Goal: Task Accomplishment & Management: Complete application form

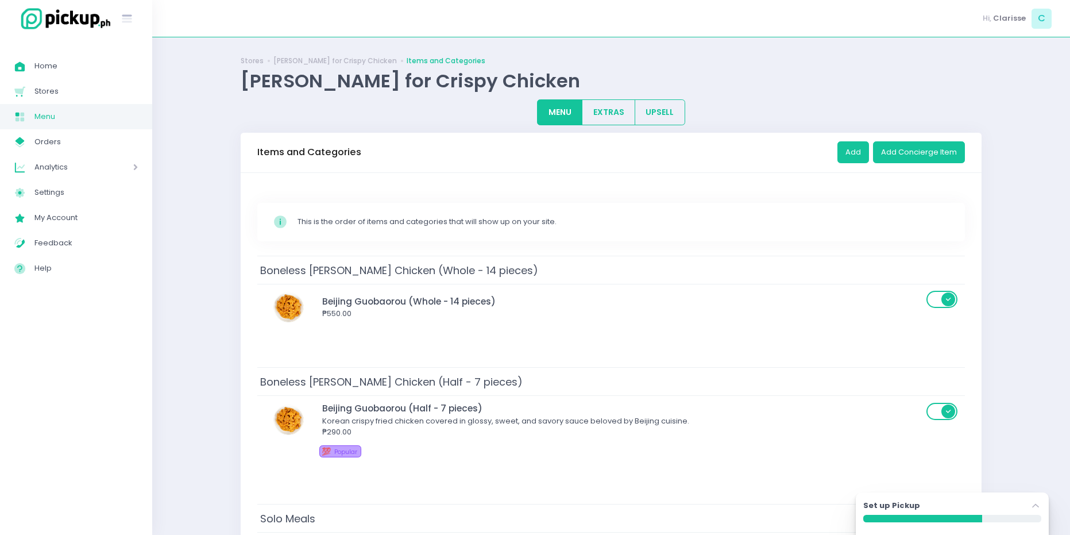
scroll to position [115, 0]
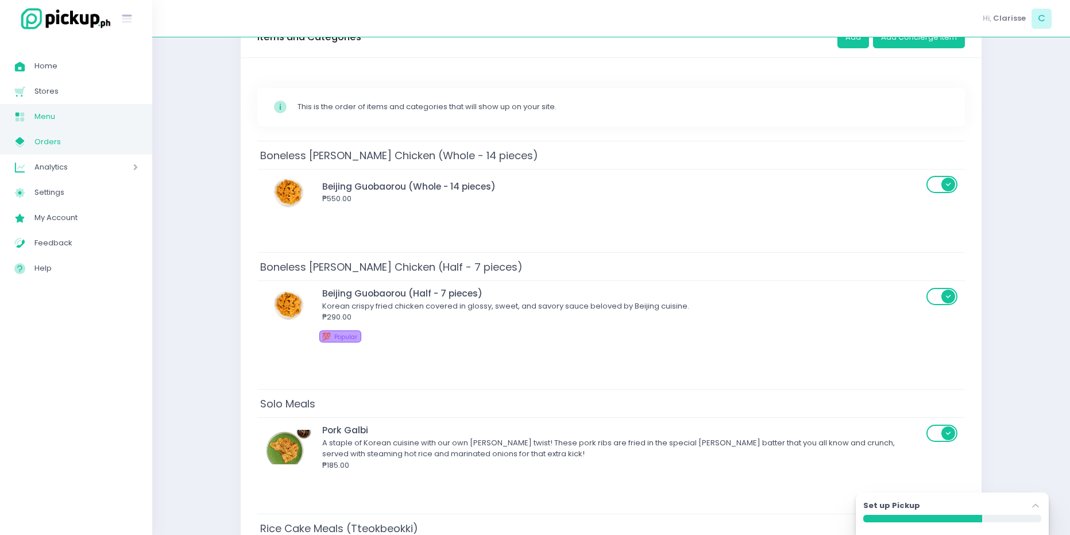
click at [62, 137] on span "Orders" at bounding box center [85, 141] width 103 height 15
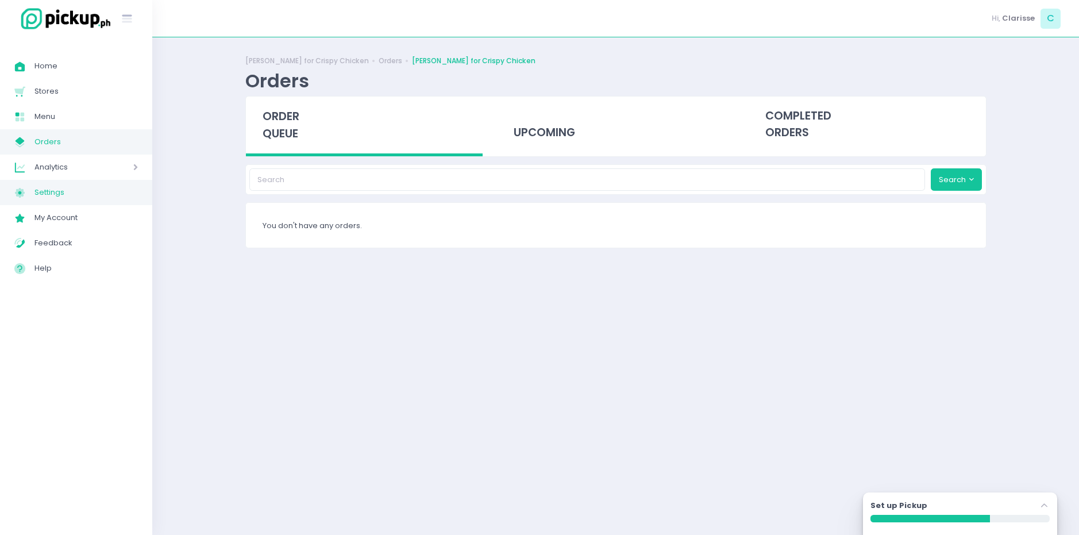
click at [58, 198] on span "Settings" at bounding box center [85, 192] width 103 height 15
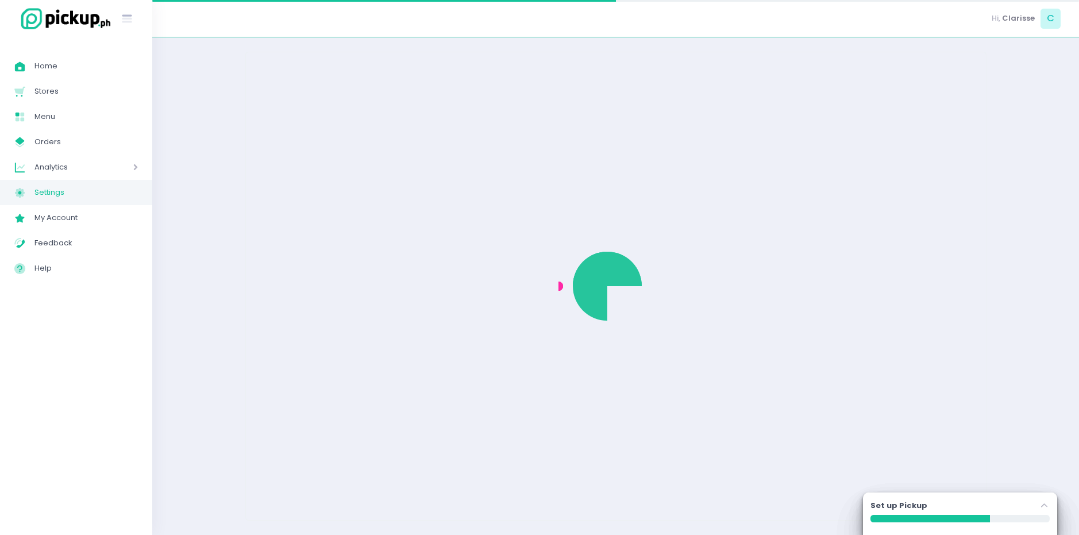
select select "active"
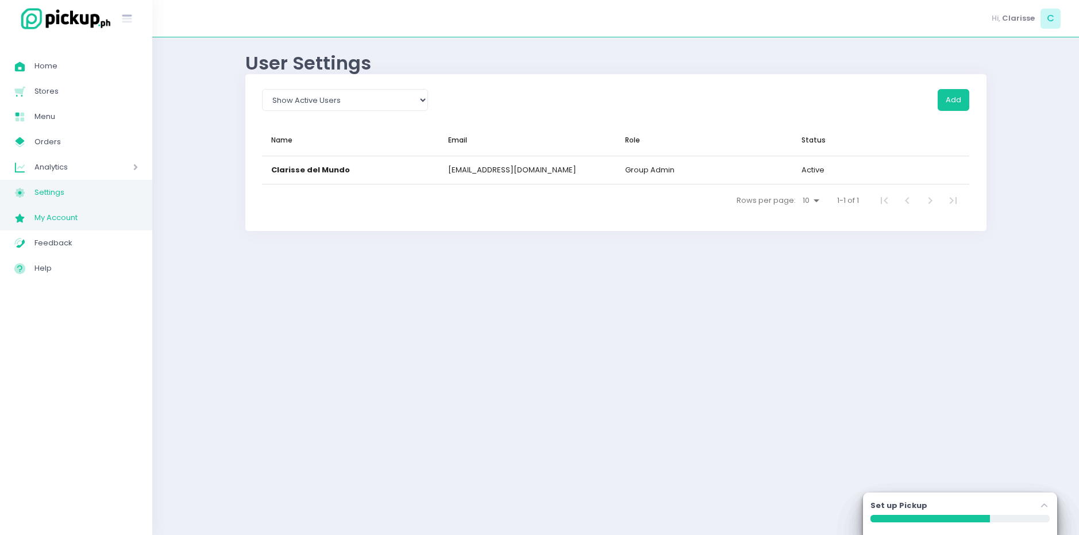
click at [66, 221] on span "My Account" at bounding box center [85, 217] width 103 height 15
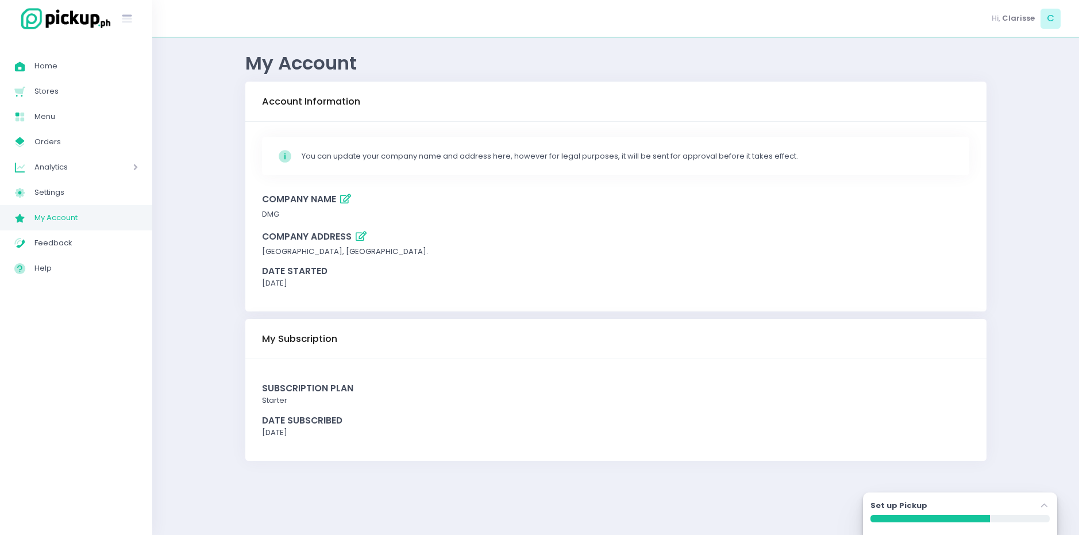
click at [74, 163] on span "Analytics" at bounding box center [67, 167] width 66 height 15
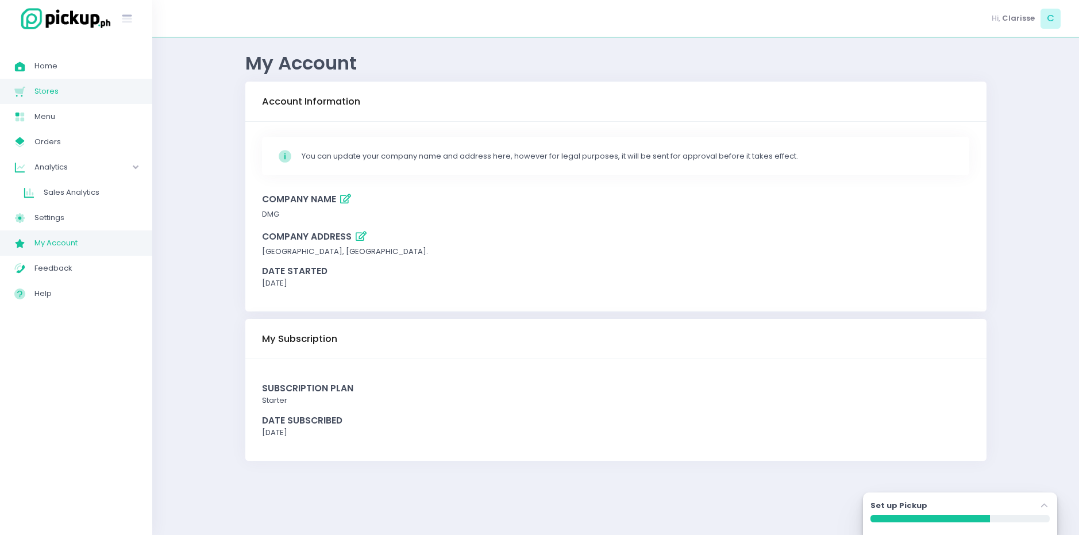
click at [46, 86] on span "Stores" at bounding box center [85, 91] width 103 height 15
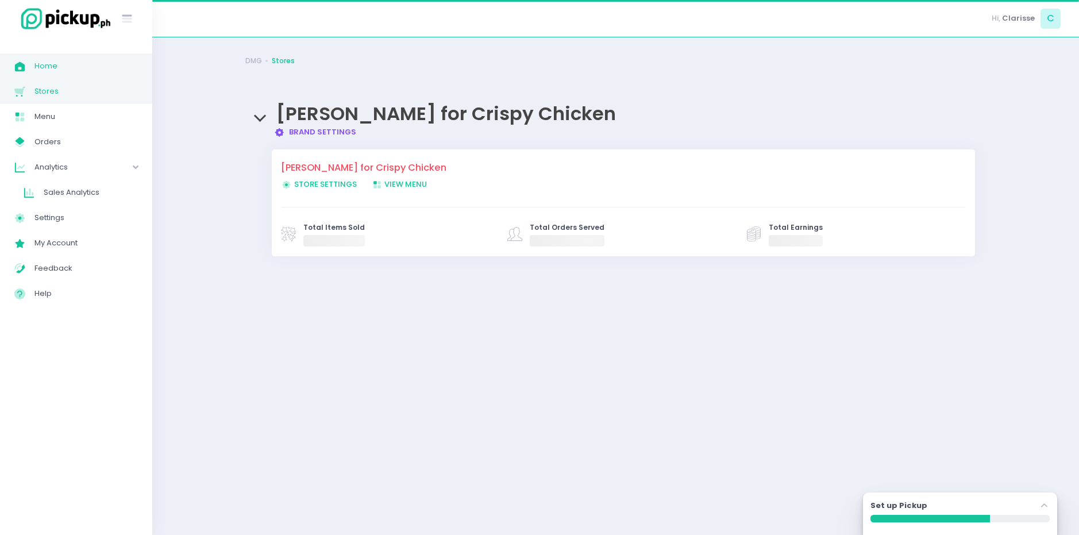
click at [54, 64] on span "Home" at bounding box center [85, 66] width 103 height 15
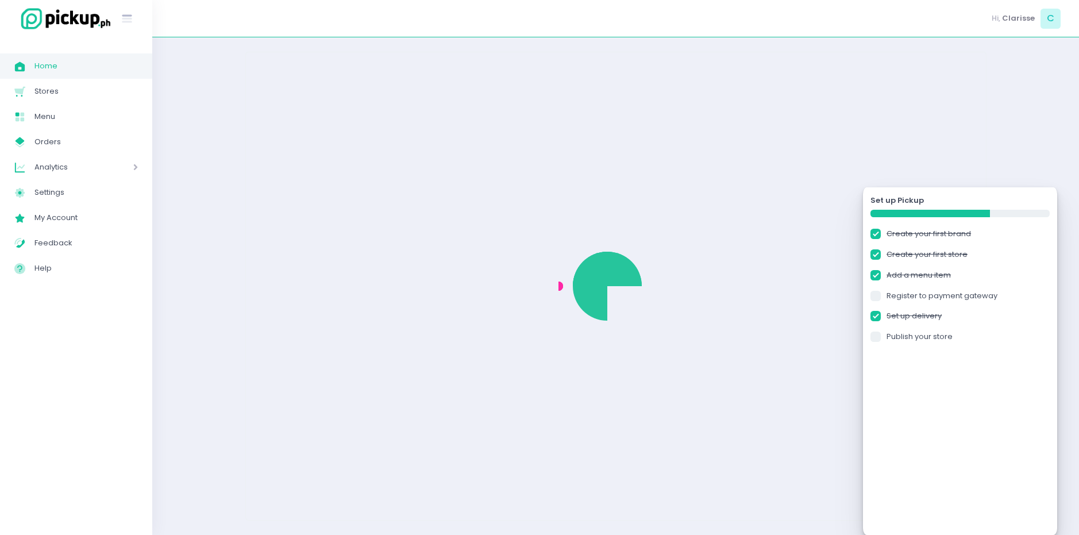
checkbox input "true"
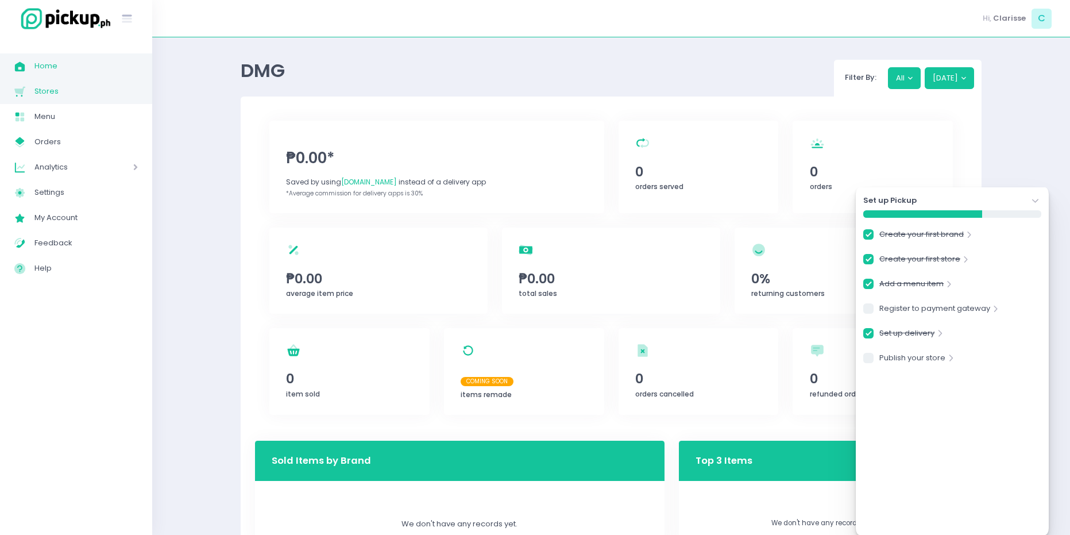
click at [62, 94] on span "Stores" at bounding box center [85, 91] width 103 height 15
checkbox input "true"
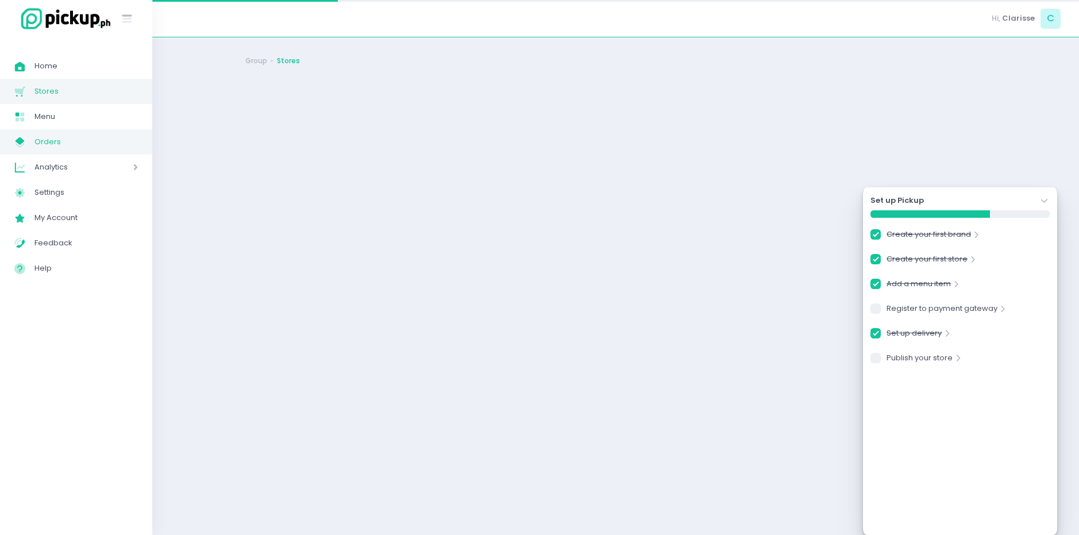
checkbox input "true"
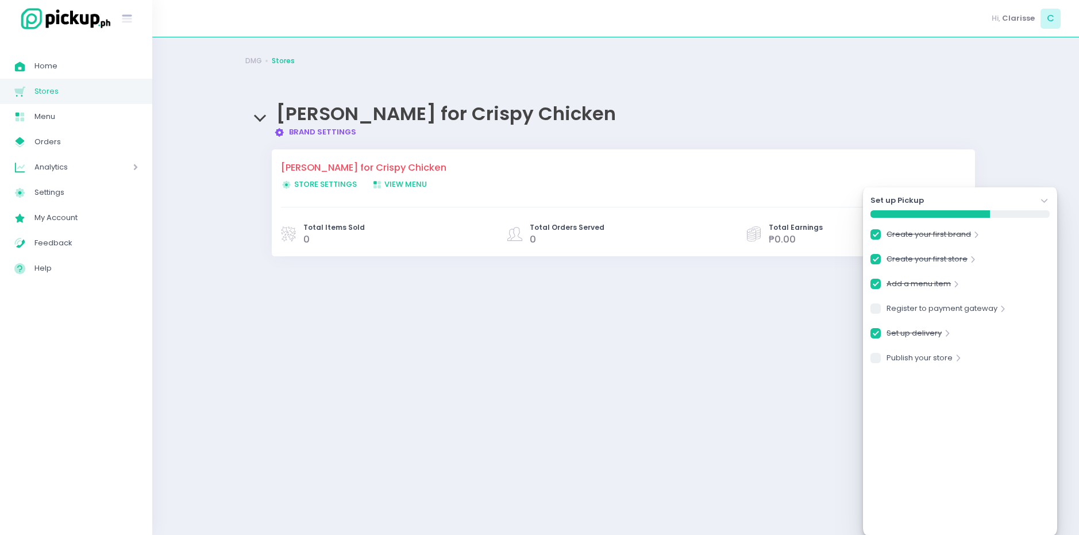
click at [694, 351] on div "DMG Stores [PERSON_NAME] for Crispy Chicken Brand Settings Created with Sketch.…" at bounding box center [616, 286] width 770 height 469
click at [252, 118] on div "[PERSON_NAME] for Crispy Chicken Brand Settings Created with Sketch. Brand Sett…" at bounding box center [615, 115] width 741 height 46
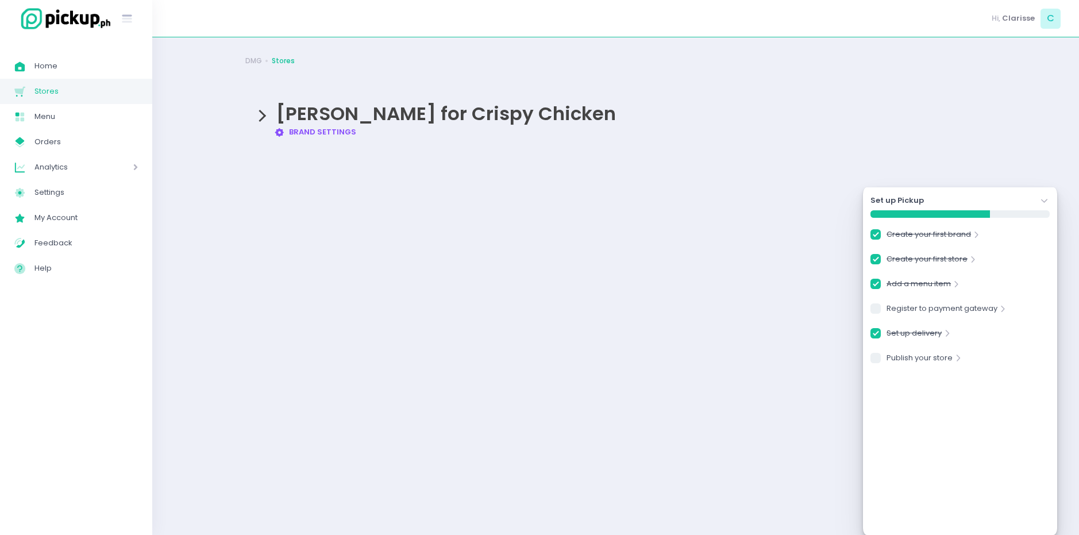
click at [256, 121] on div "[PERSON_NAME] for Crispy Chicken Brand Settings Created with Sketch. Brand Sett…" at bounding box center [615, 115] width 741 height 46
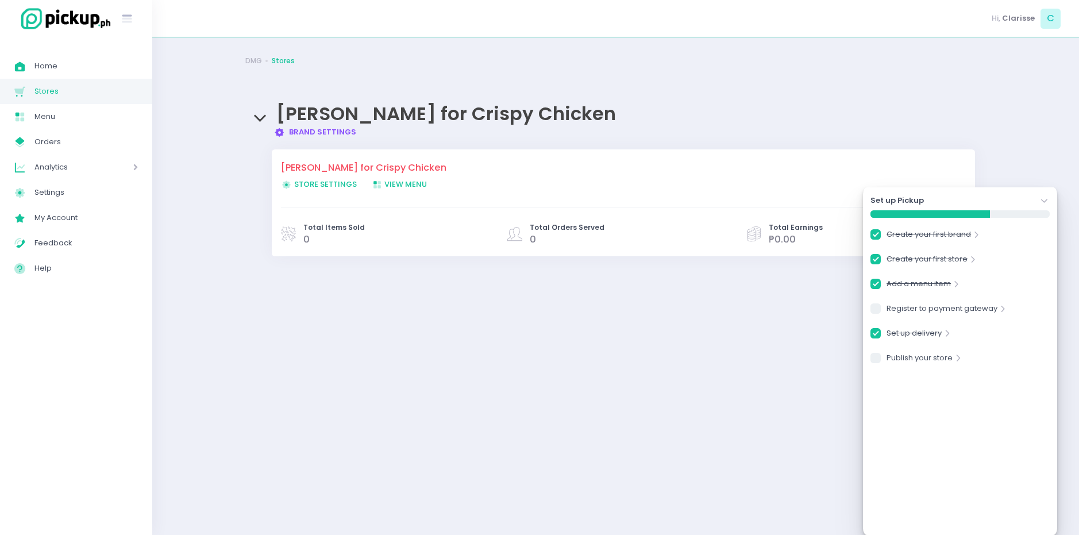
click at [287, 134] on link "Brand Settings Created with Sketch. Brand Settings" at bounding box center [315, 131] width 82 height 11
checkbox input "true"
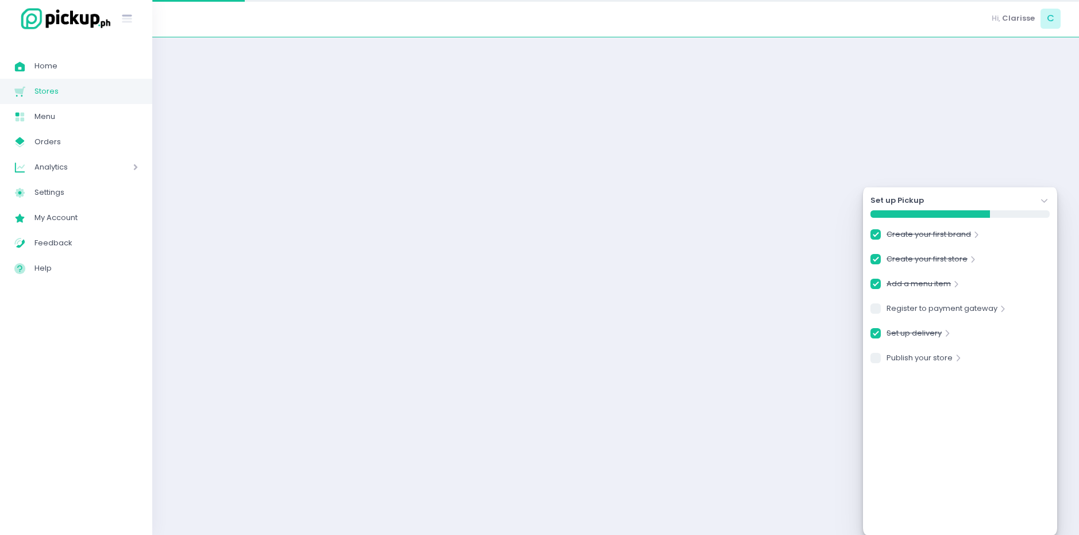
checkbox input "true"
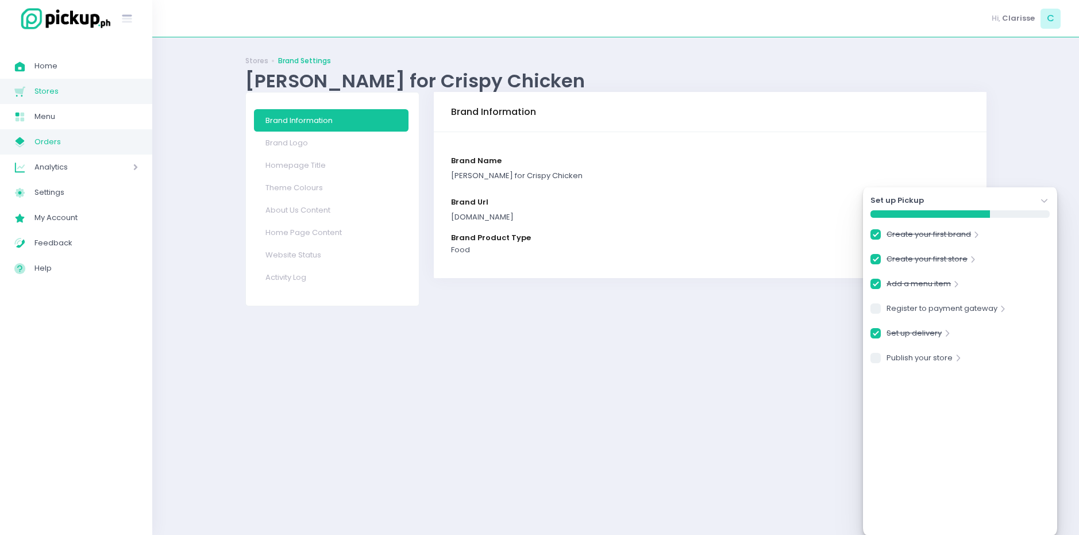
click at [61, 135] on span "Orders" at bounding box center [85, 141] width 103 height 15
checkbox input "true"
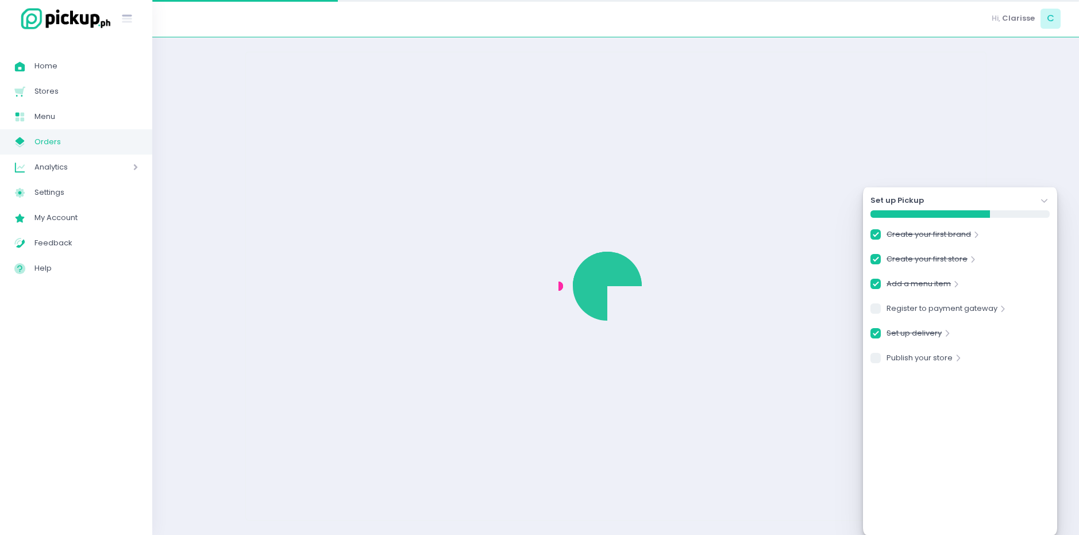
checkbox input "true"
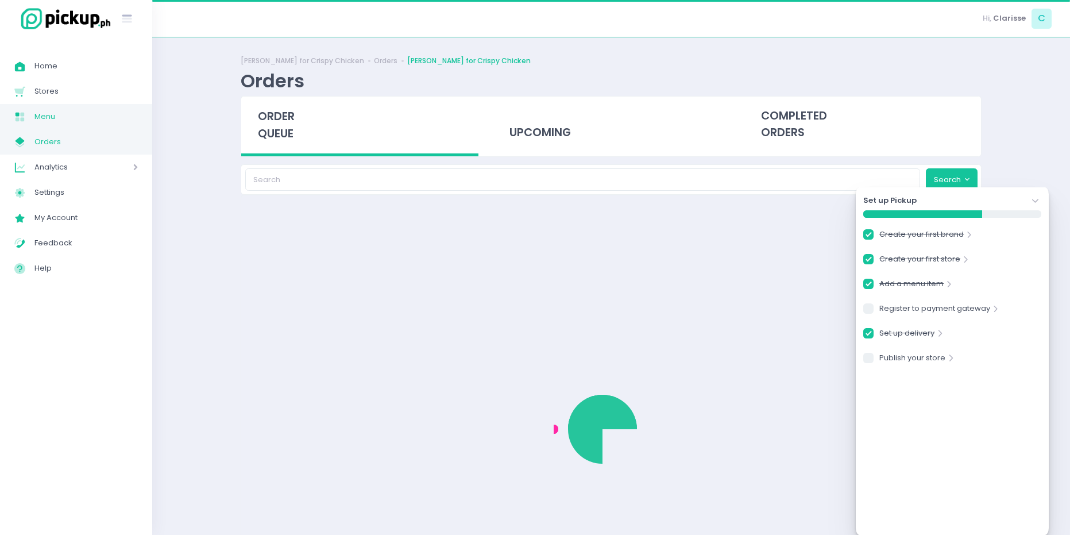
checkbox input "true"
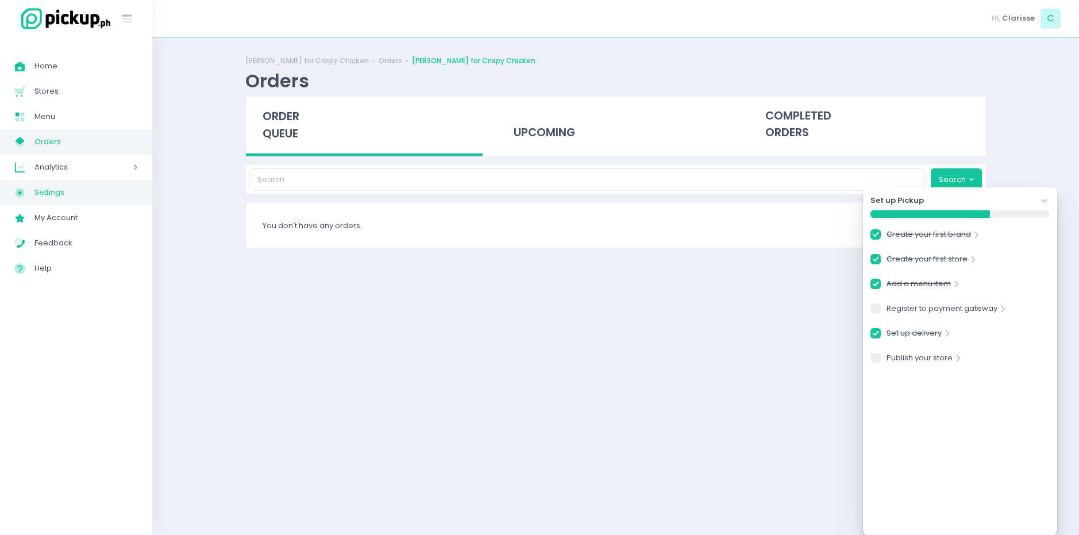
click at [59, 196] on span "Settings" at bounding box center [85, 192] width 103 height 15
checkbox input "true"
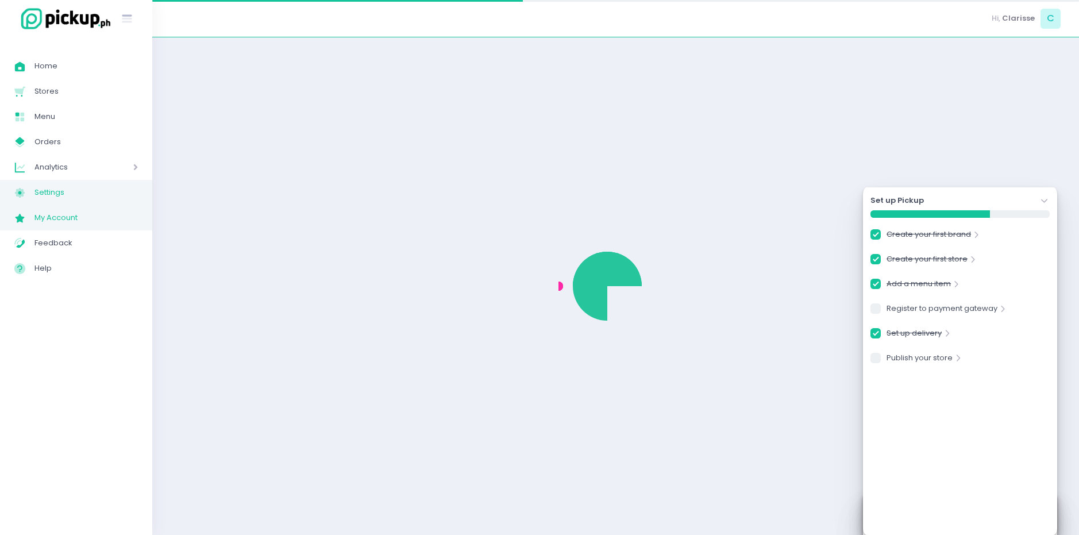
checkbox input "true"
select select "active"
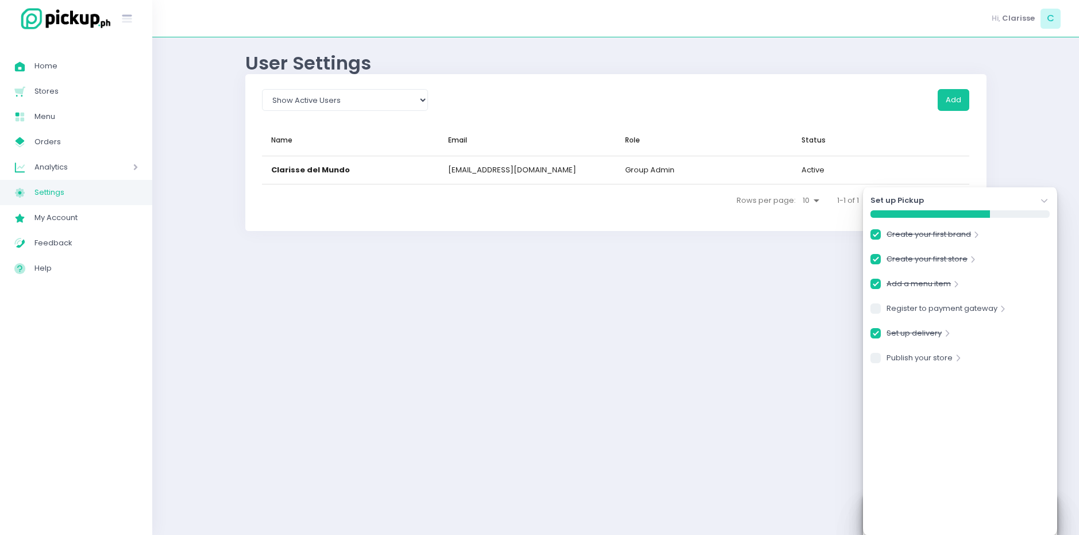
click at [87, 164] on span "Analytics" at bounding box center [67, 167] width 66 height 15
click at [72, 143] on span "Orders" at bounding box center [85, 141] width 103 height 15
checkbox input "true"
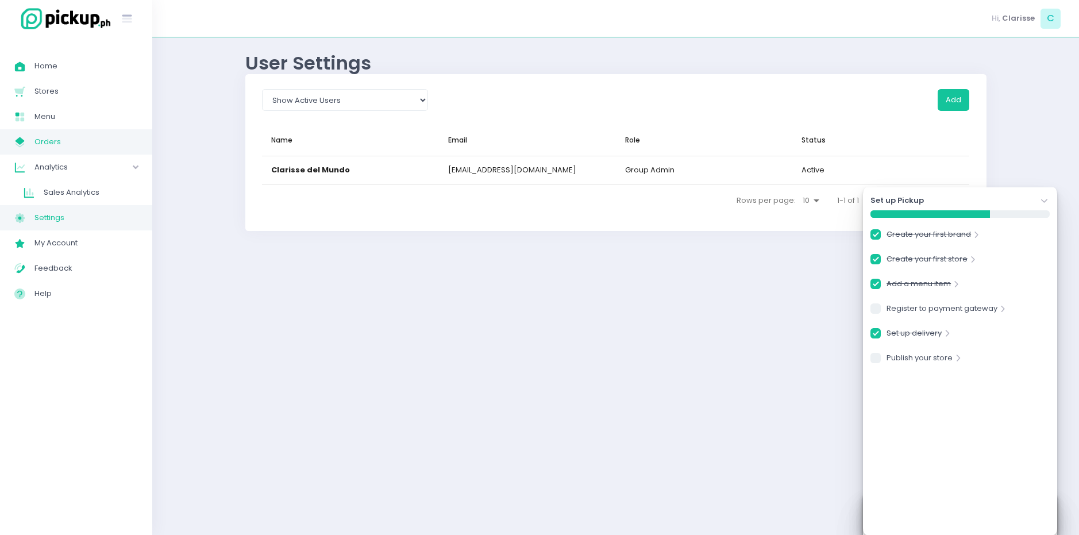
checkbox input "true"
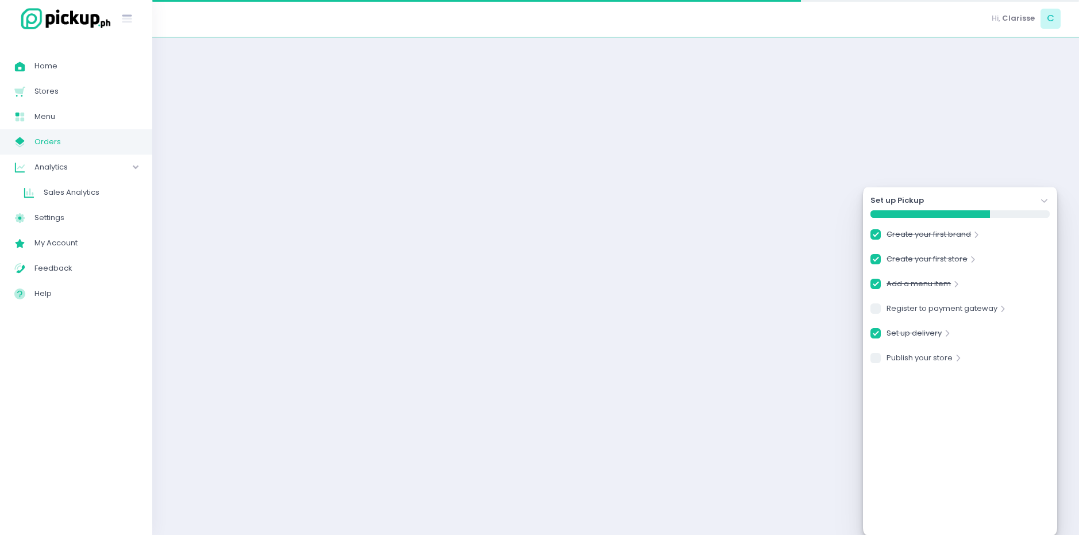
checkbox input "true"
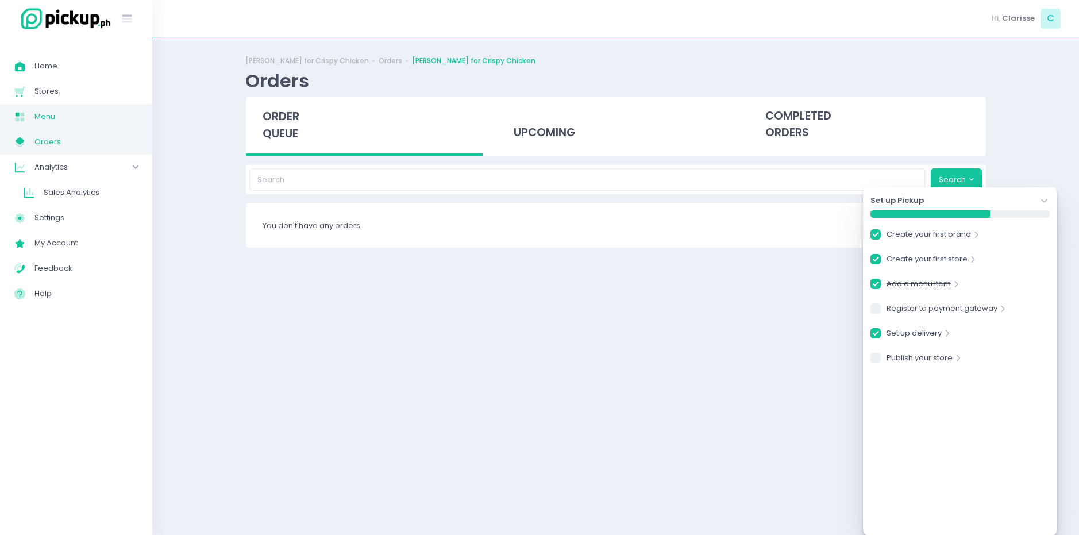
click at [61, 122] on span "Menu" at bounding box center [85, 116] width 103 height 15
checkbox input "true"
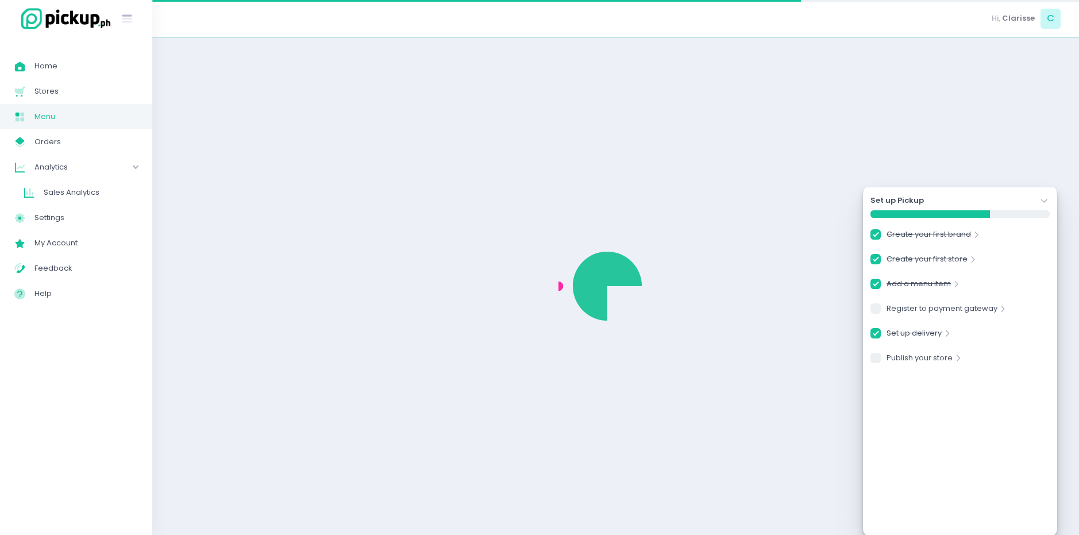
checkbox input "true"
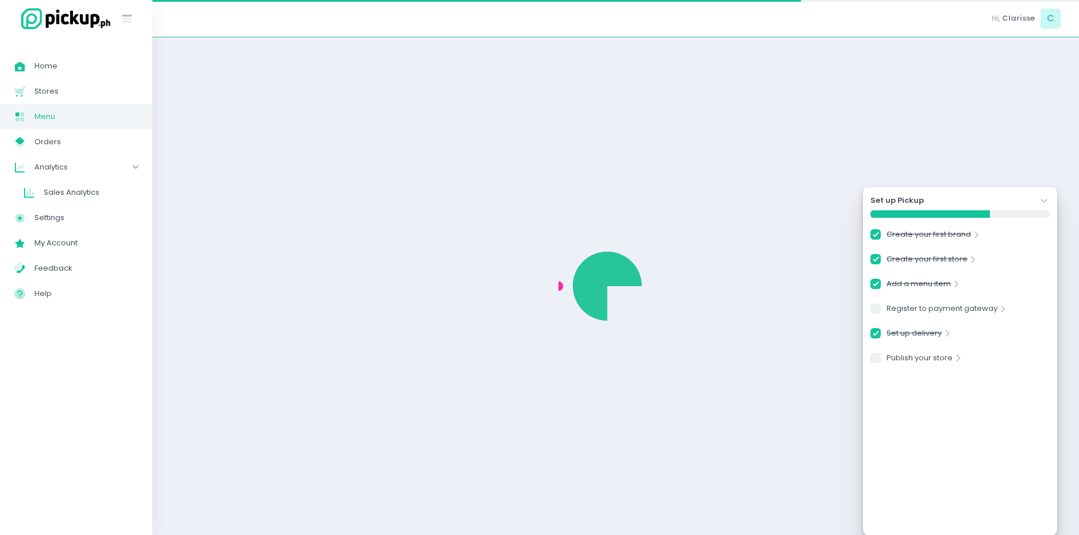
checkbox input "true"
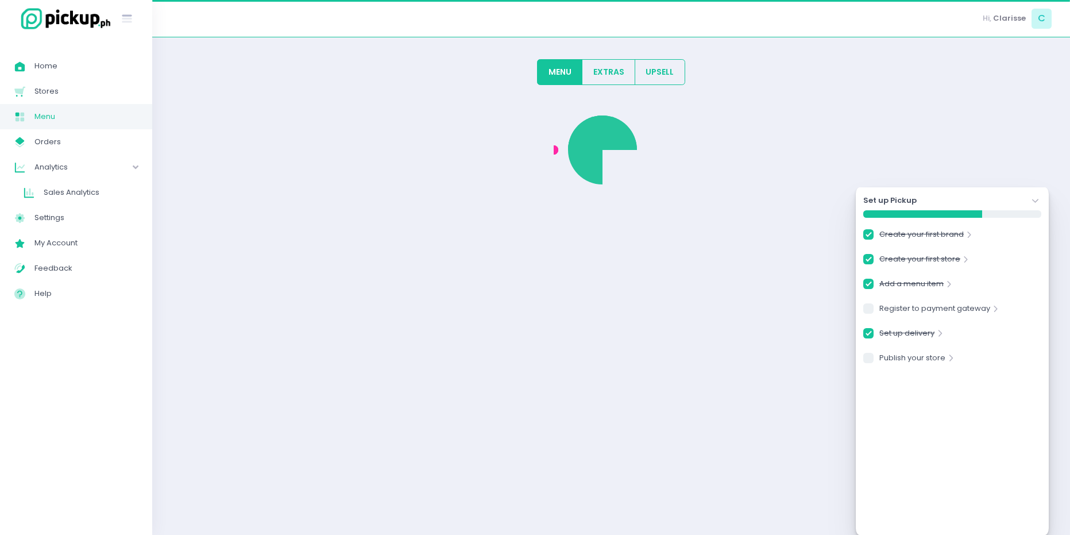
checkbox input "true"
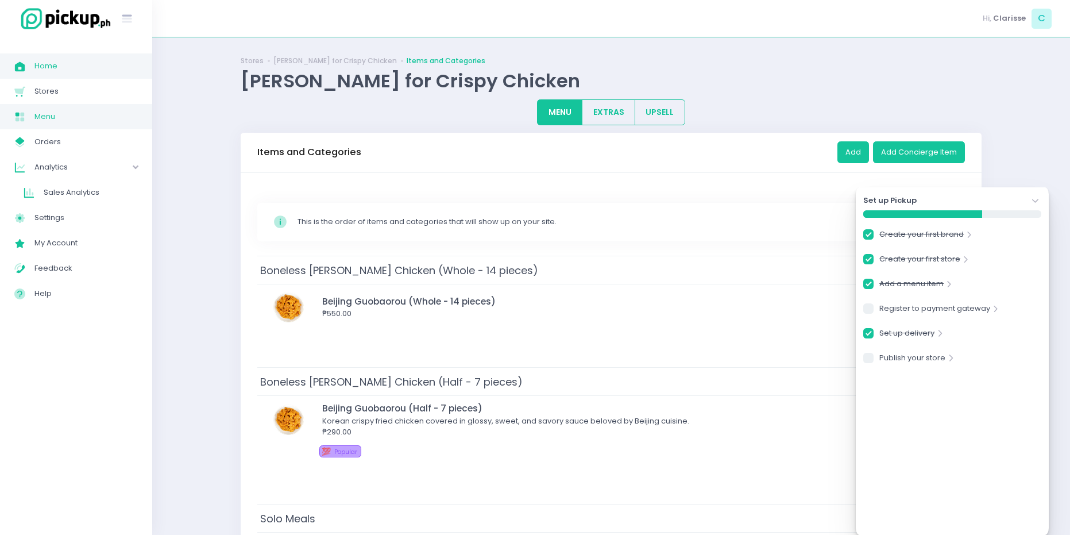
click at [32, 69] on span "Home Created with Sketch." at bounding box center [24, 66] width 20 height 15
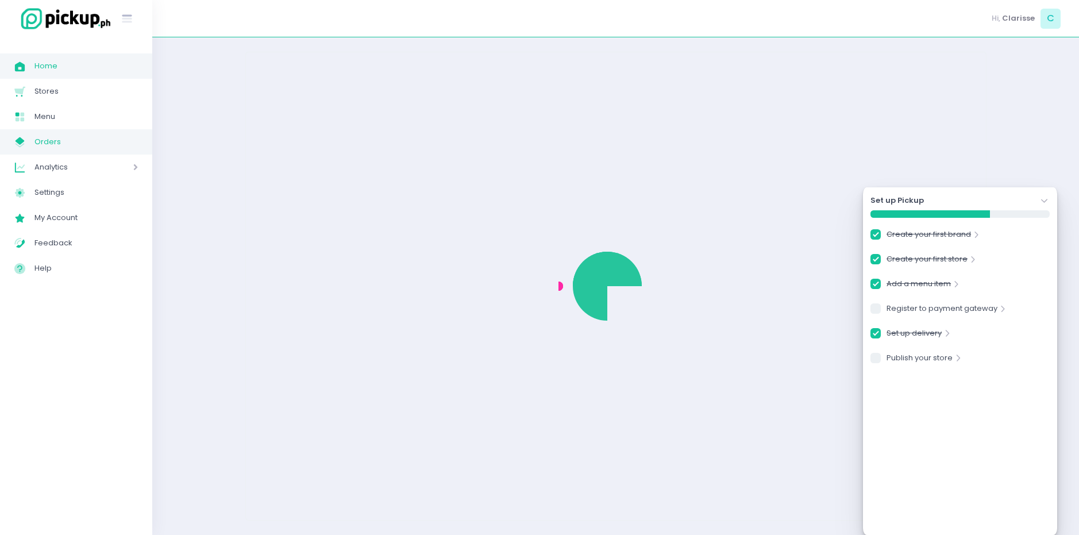
checkbox input "true"
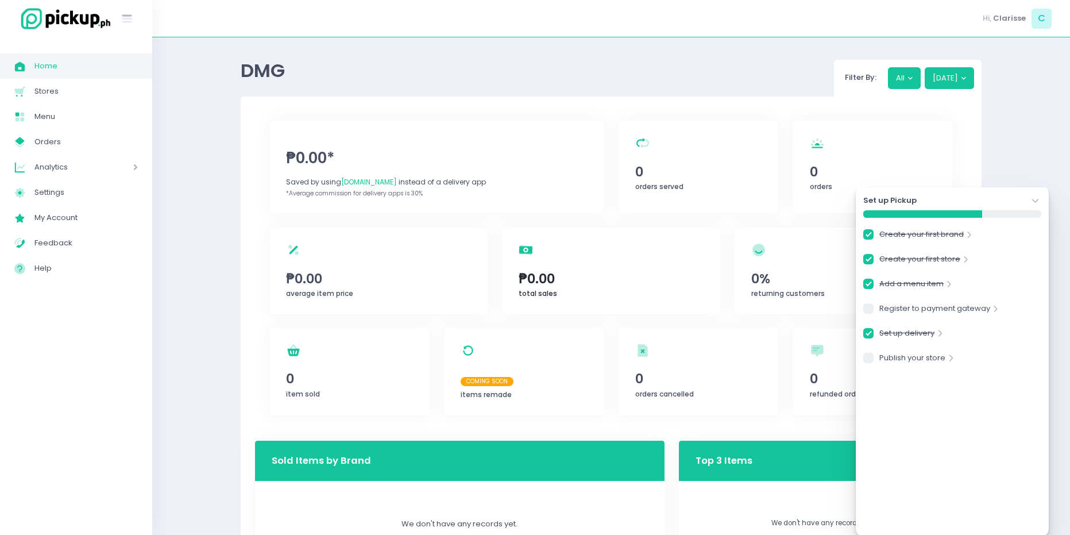
click at [581, 267] on div "total sales Created with Sketch. ₱0.00 total sales" at bounding box center [611, 270] width 218 height 86
checkbox input "true"
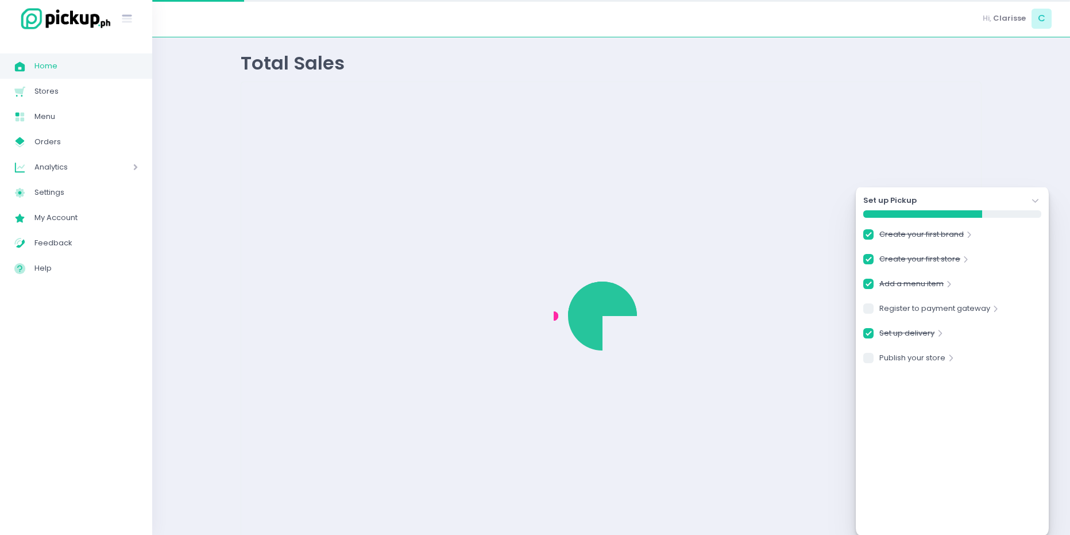
checkbox input "true"
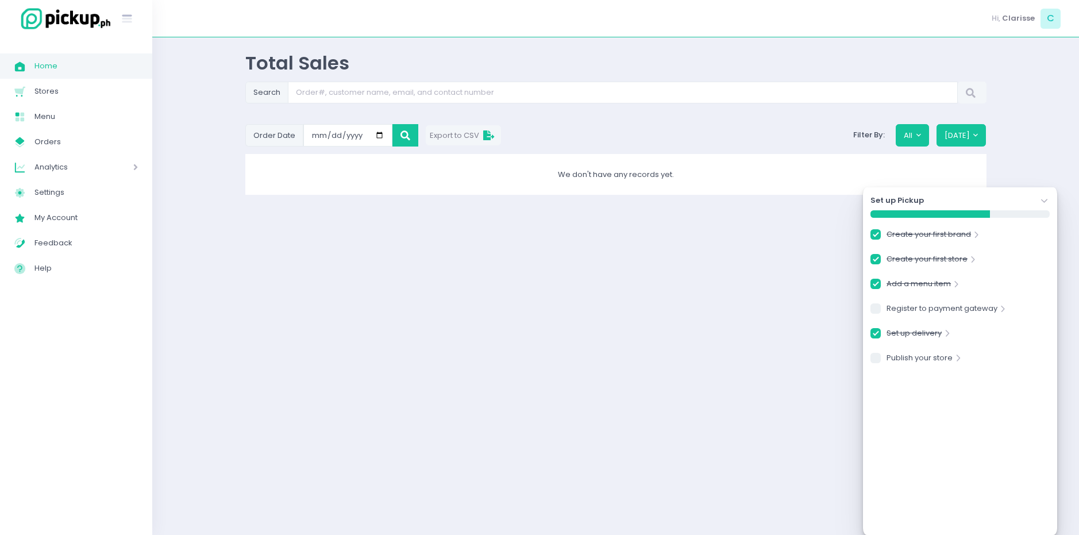
click at [1044, 196] on icon "Stockholm-icons / Navigation / Angle-down Created with Sketch." at bounding box center [1044, 200] width 11 height 11
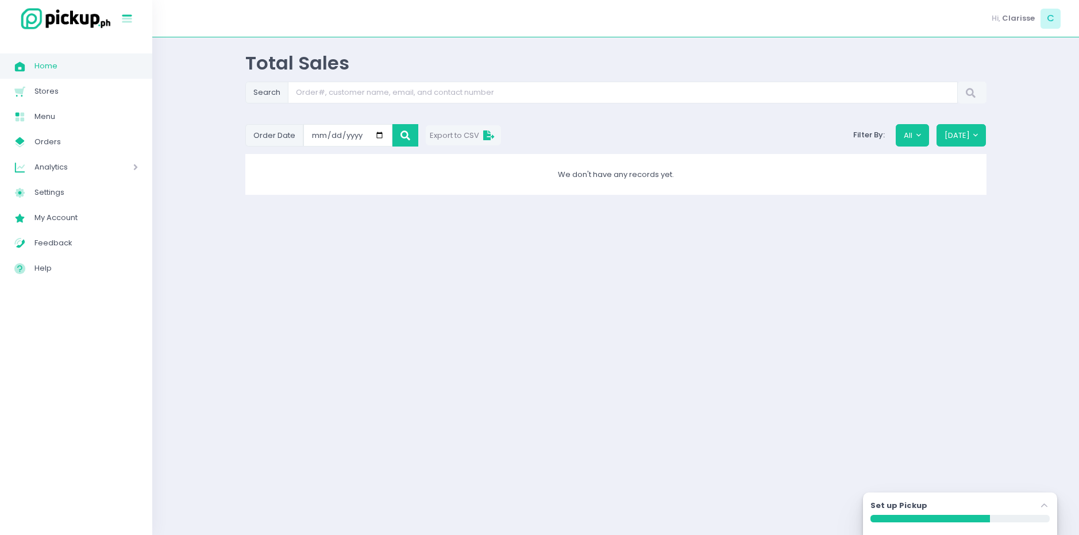
click at [124, 24] on icon "Stockholm-icons / Text / Menu Created with Sketch." at bounding box center [126, 18] width 15 height 15
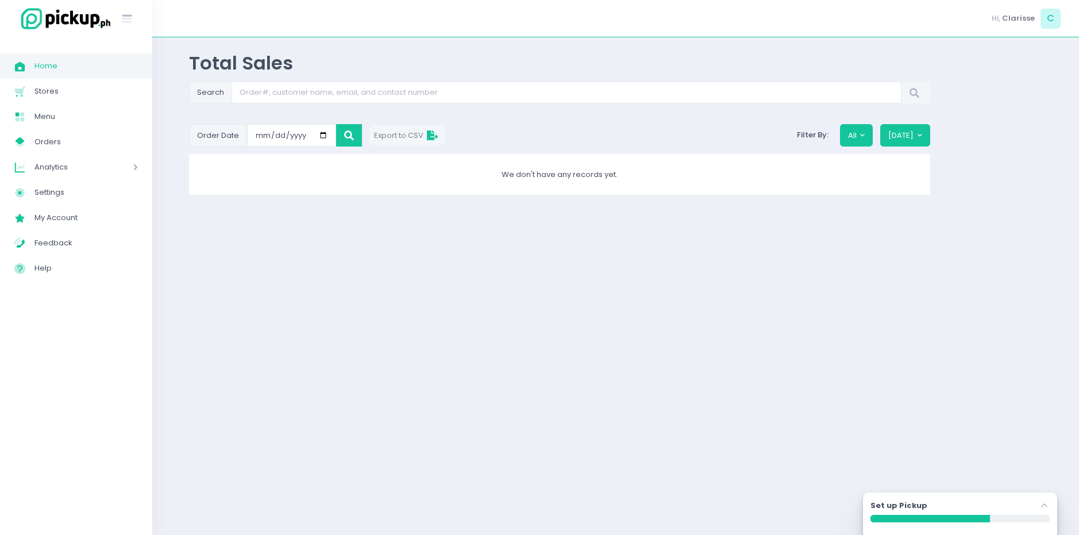
click at [9, 24] on div "Stockholm-icons / Text / Menu Created with Sketch." at bounding box center [76, 18] width 152 height 37
click at [124, 22] on icon at bounding box center [127, 19] width 10 height 5
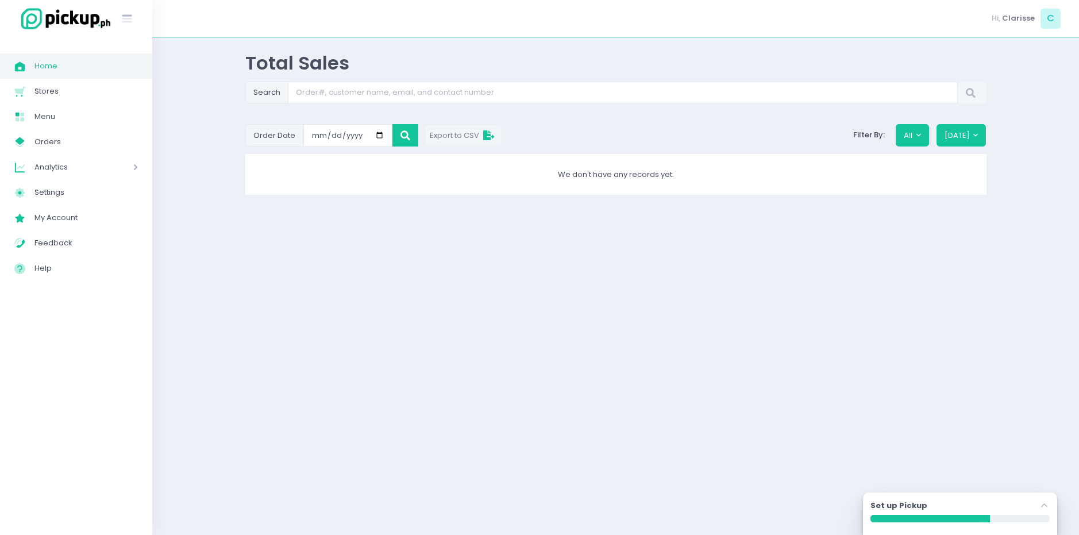
click at [69, 70] on span "Home" at bounding box center [85, 66] width 103 height 15
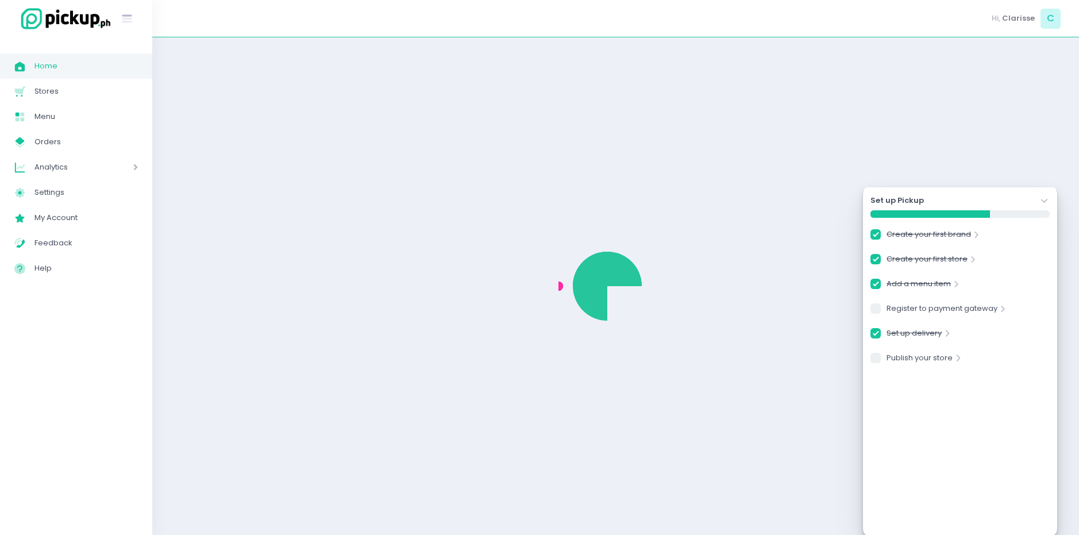
checkbox input "true"
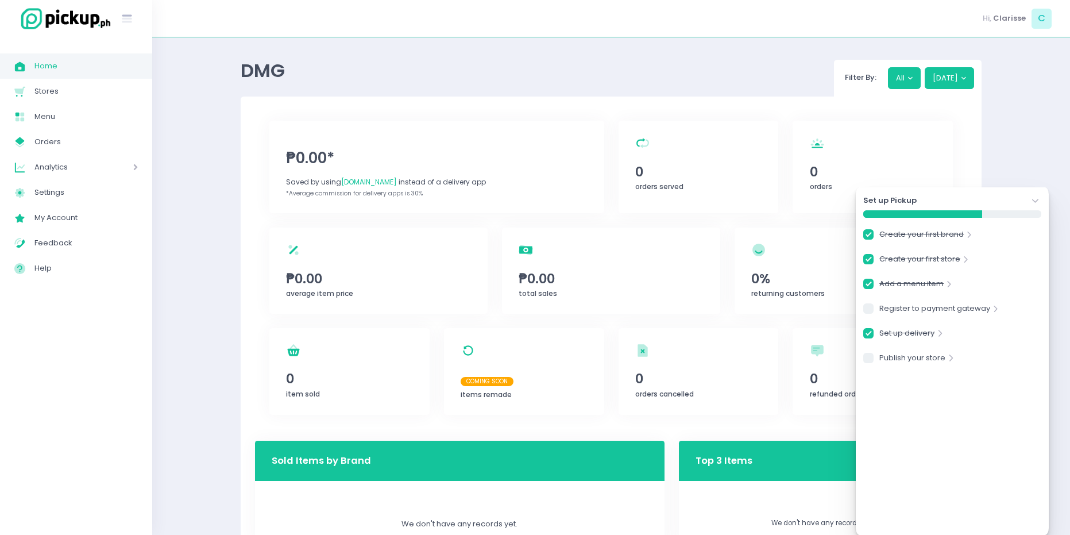
click at [1043, 201] on div "Set up Pickup Stockholm-icons / Navigation / Angle-down Created with Sketch. Cr…" at bounding box center [952, 361] width 192 height 348
click at [1041, 199] on div "Set up Pickup Stockholm-icons / Navigation / Angle-down Created with Sketch. Cr…" at bounding box center [952, 361] width 192 height 348
click at [802, 276] on span "0%" at bounding box center [843, 279] width 185 height 20
checkbox input "true"
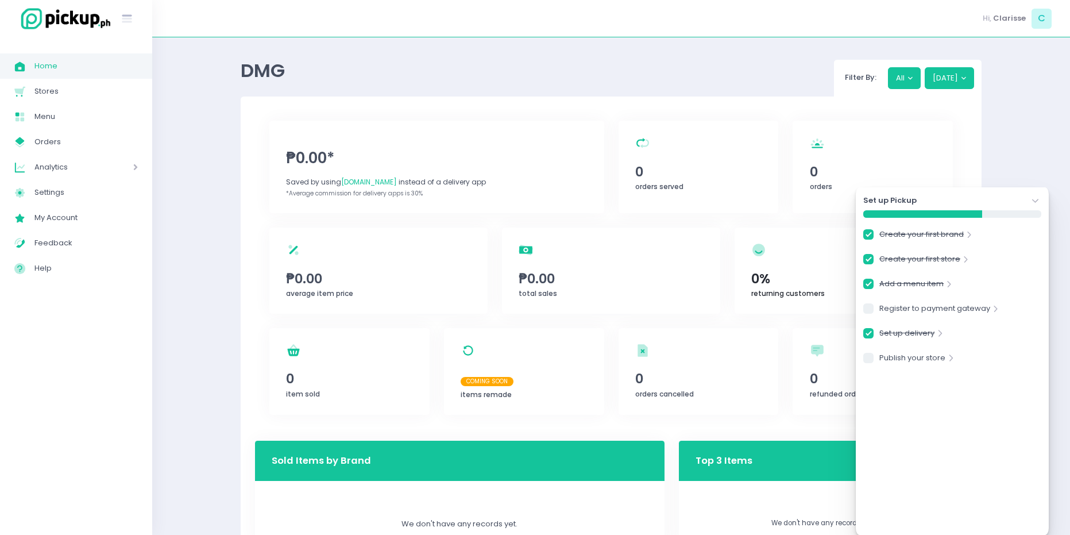
checkbox input "true"
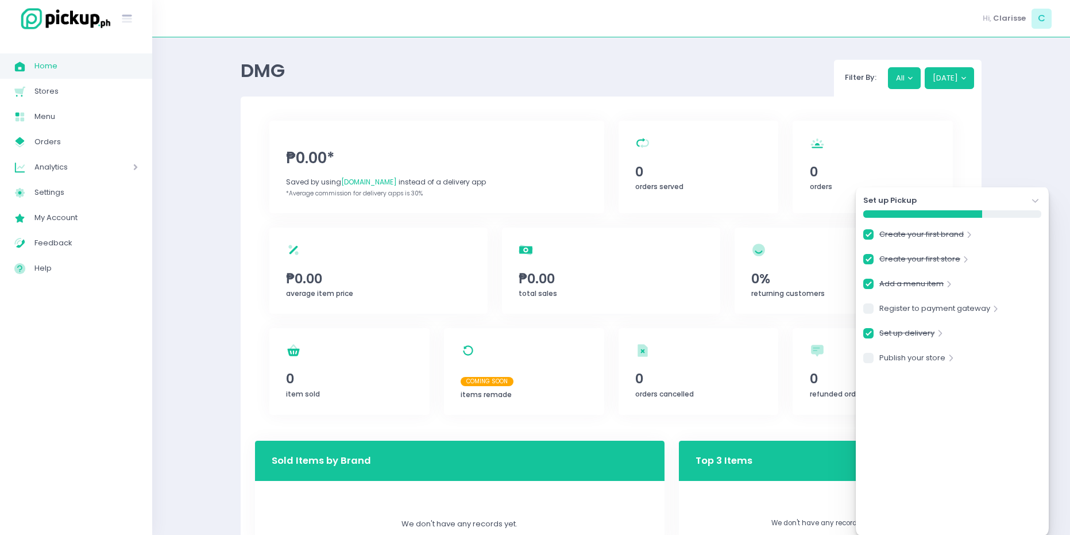
checkbox input "true"
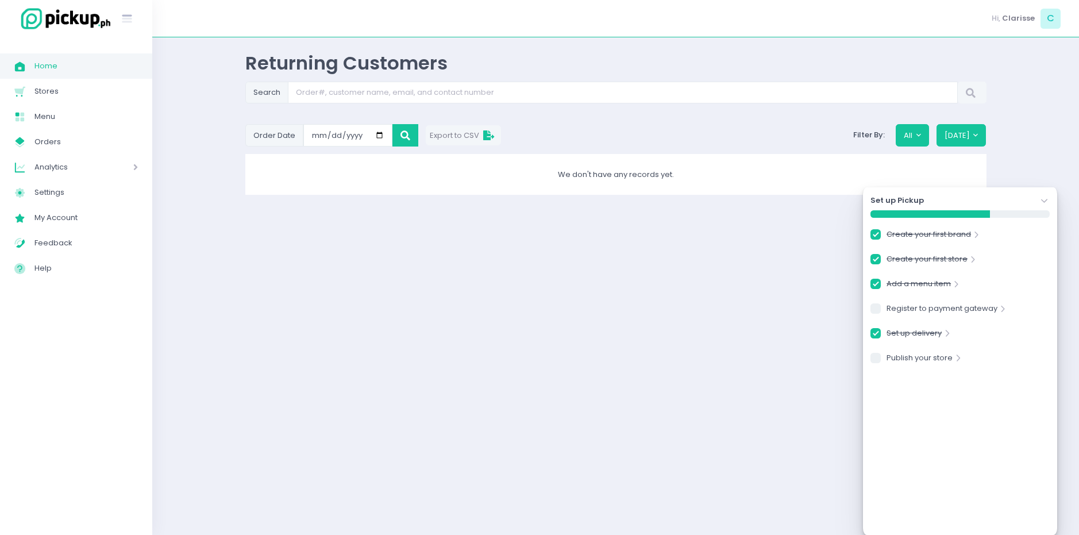
click at [1047, 199] on icon "Stockholm-icons / Navigation / Angle-down Created with Sketch." at bounding box center [1044, 200] width 11 height 11
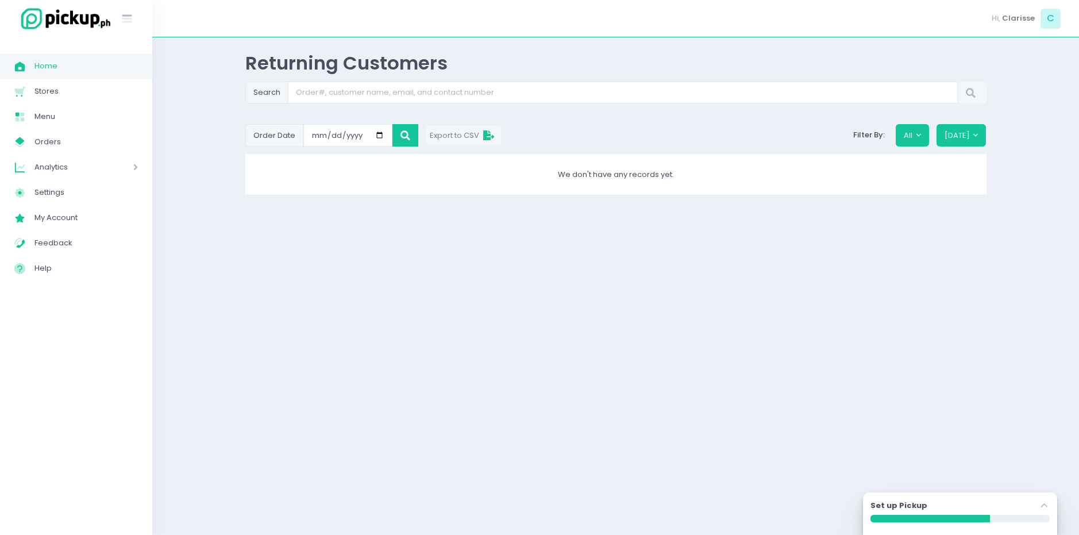
click at [64, 69] on span "Home" at bounding box center [85, 66] width 103 height 15
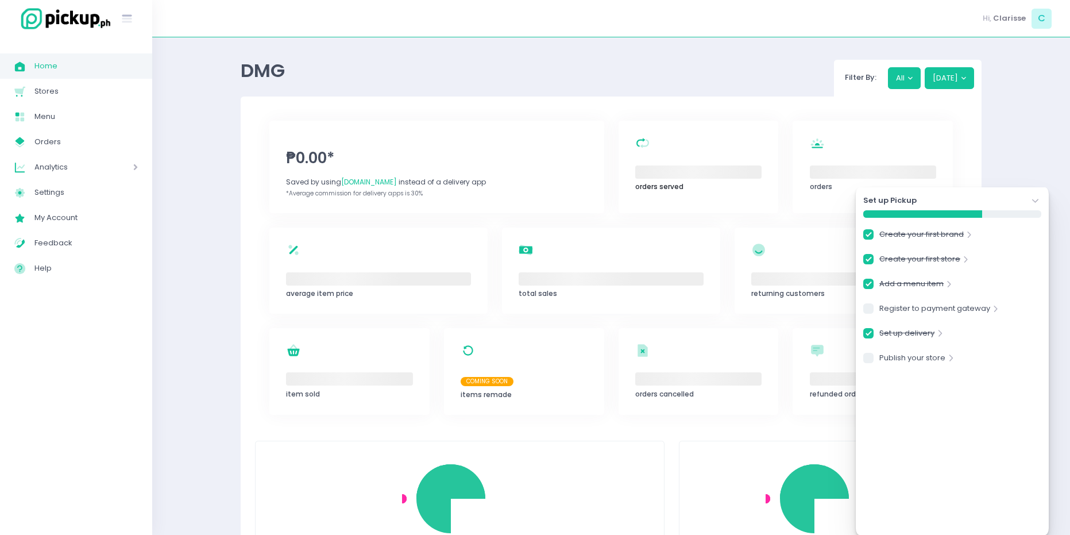
checkbox input "true"
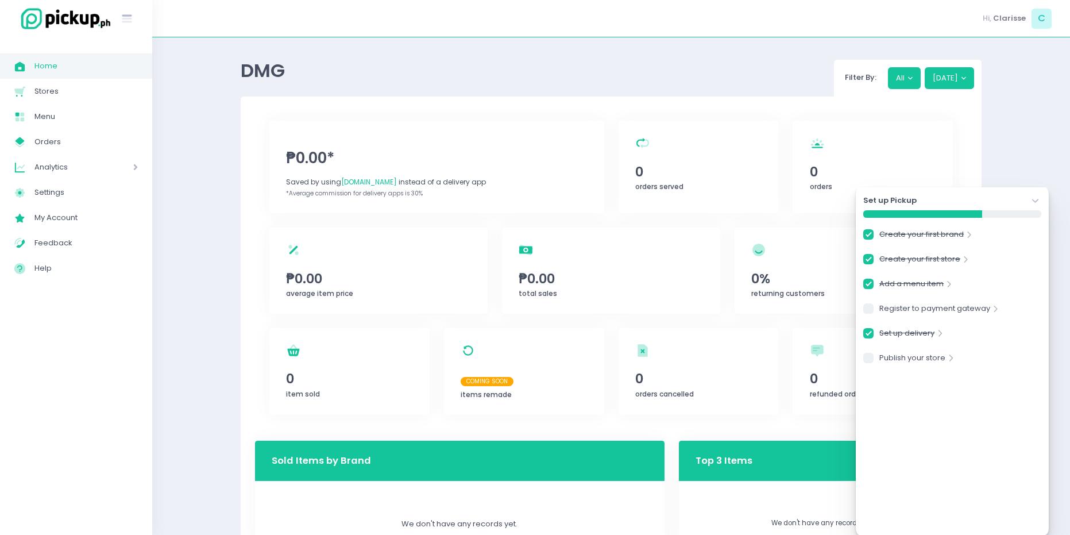
click at [1039, 200] on icon "Stockholm-icons / Navigation / Angle-down Created with Sketch." at bounding box center [1035, 200] width 11 height 11
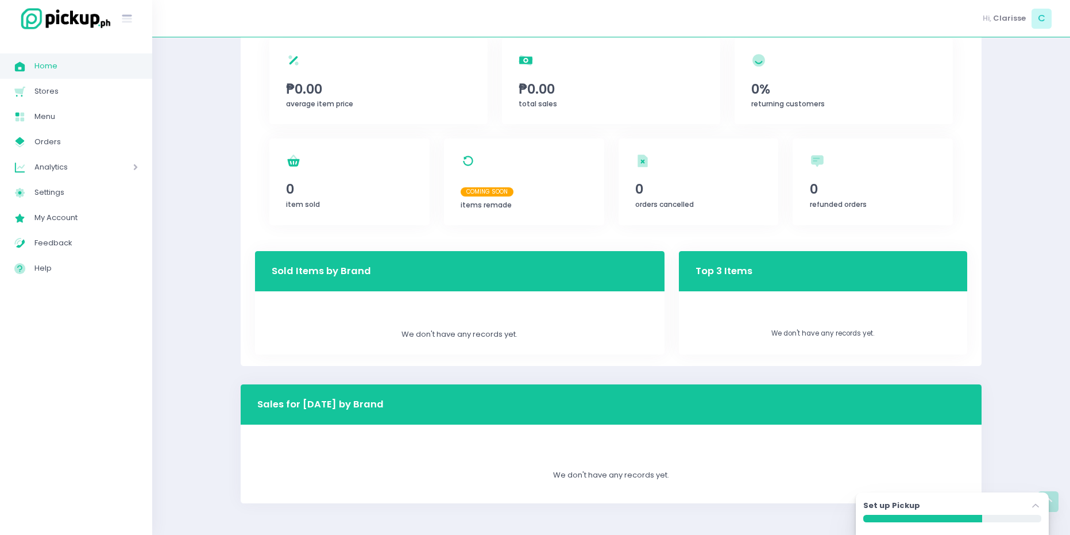
scroll to position [191, 0]
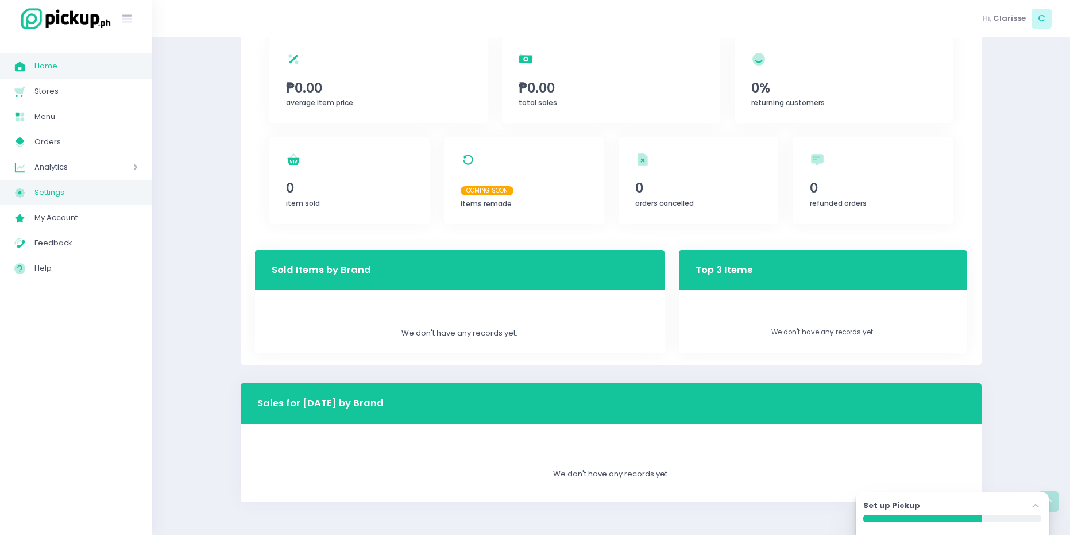
click at [67, 193] on span "Settings" at bounding box center [85, 192] width 103 height 15
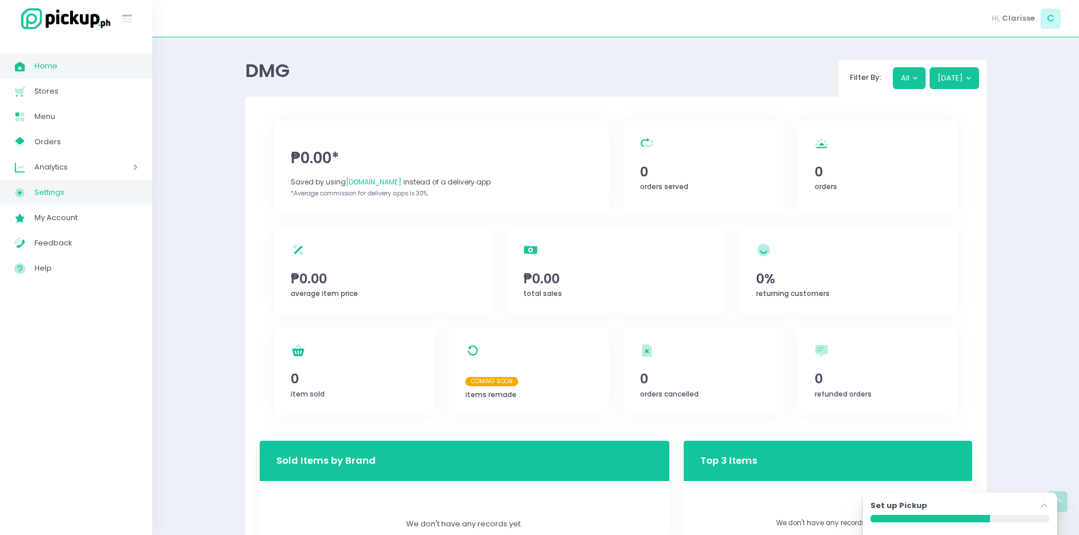
select select "active"
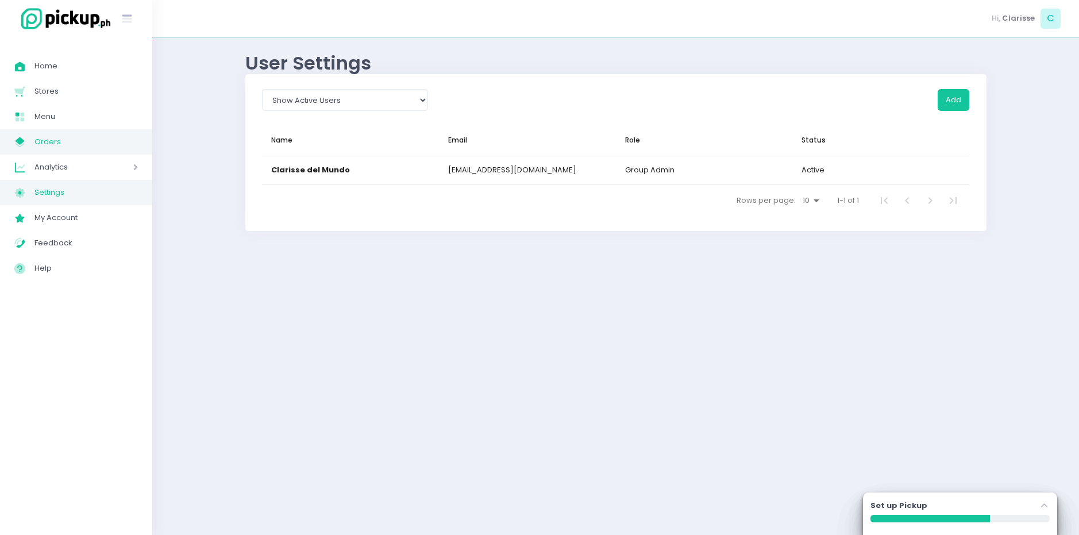
click at [77, 146] on span "Orders" at bounding box center [85, 141] width 103 height 15
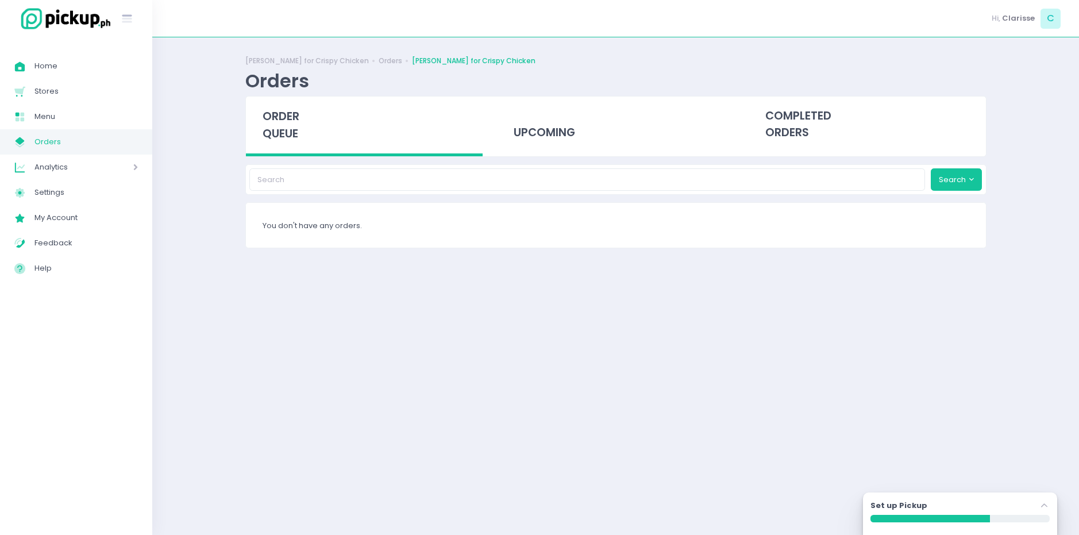
click at [68, 169] on span "Analytics" at bounding box center [67, 167] width 66 height 15
click at [68, 168] on span "Analytics" at bounding box center [67, 167] width 66 height 15
click at [68, 90] on span "Stores" at bounding box center [85, 91] width 103 height 15
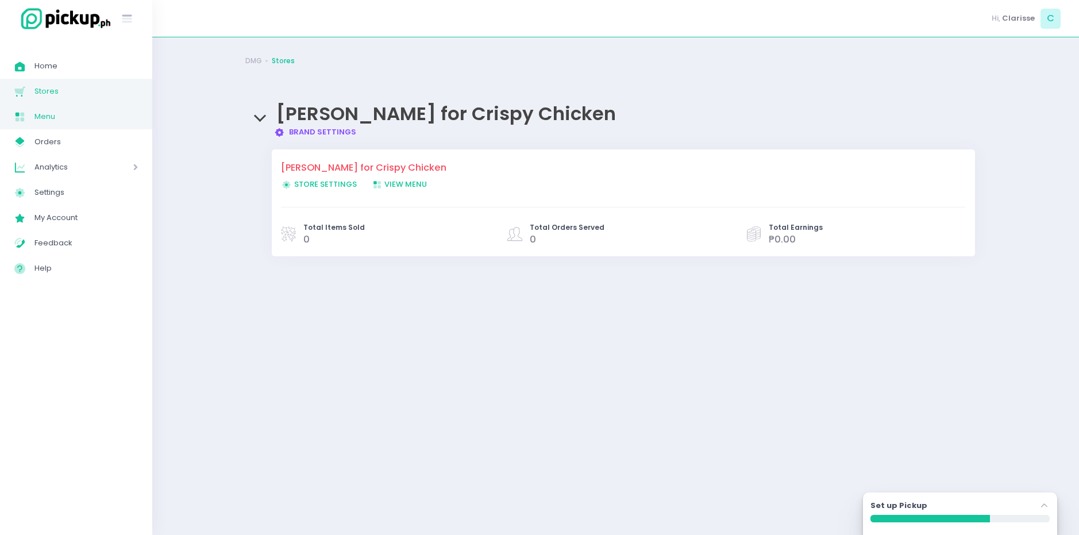
click at [72, 113] on span "Menu" at bounding box center [85, 116] width 103 height 15
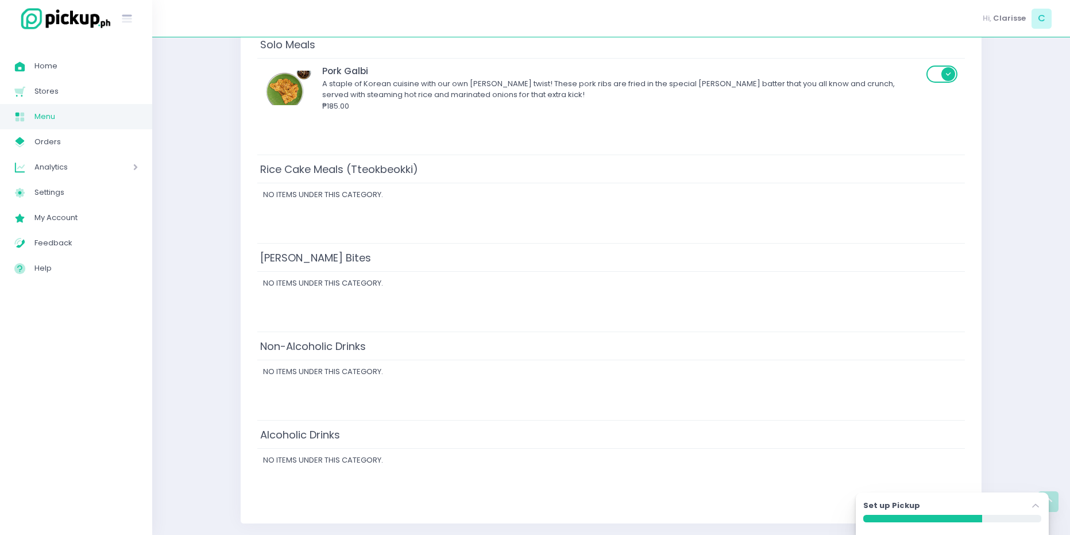
scroll to position [477, 0]
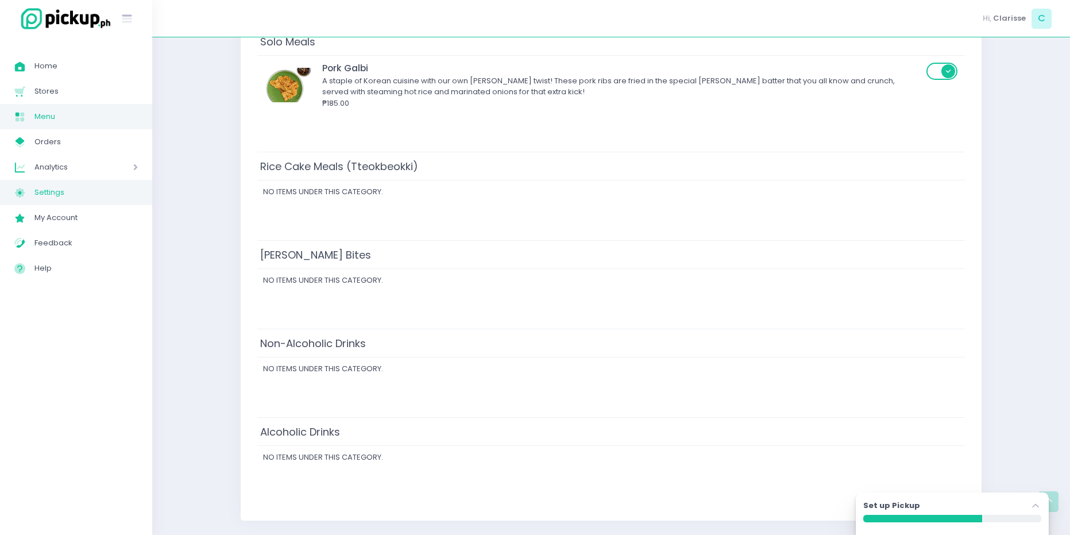
click at [51, 194] on span "Settings" at bounding box center [85, 192] width 103 height 15
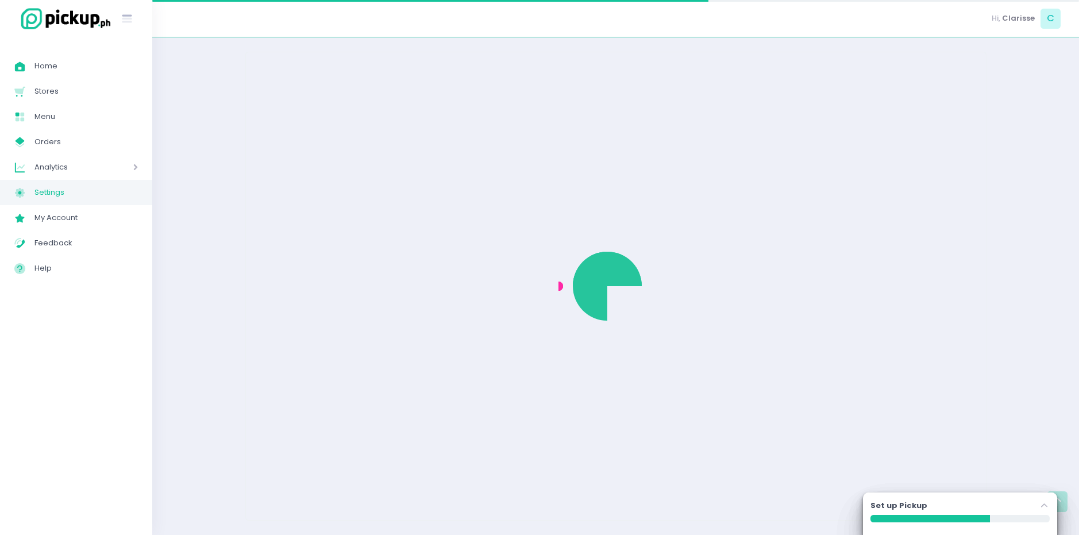
select select "active"
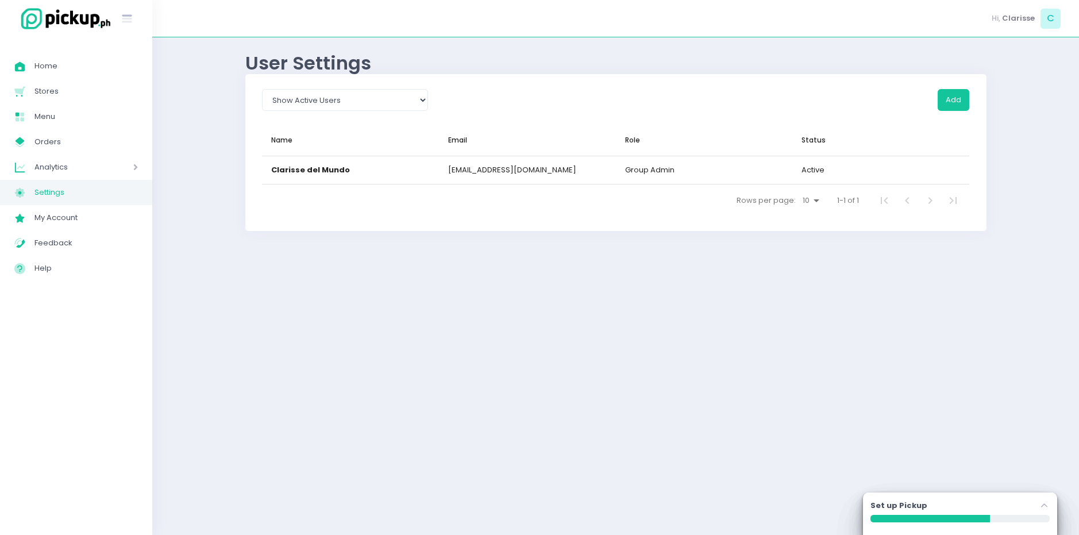
click at [59, 162] on span "Analytics" at bounding box center [67, 167] width 66 height 15
click at [89, 190] on span "Sales Analytics" at bounding box center [91, 192] width 94 height 15
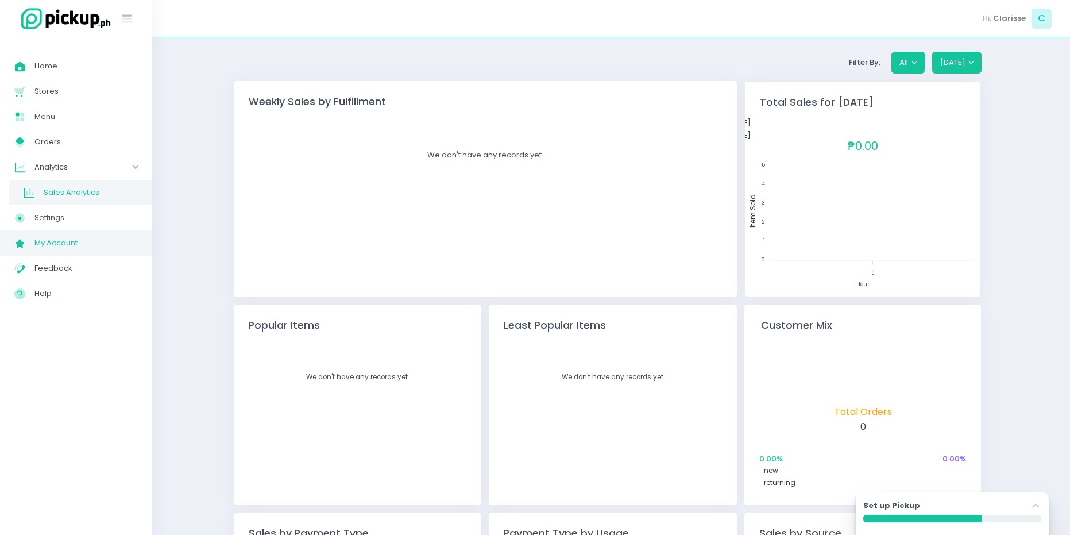
click at [44, 244] on span "My Account" at bounding box center [85, 243] width 103 height 15
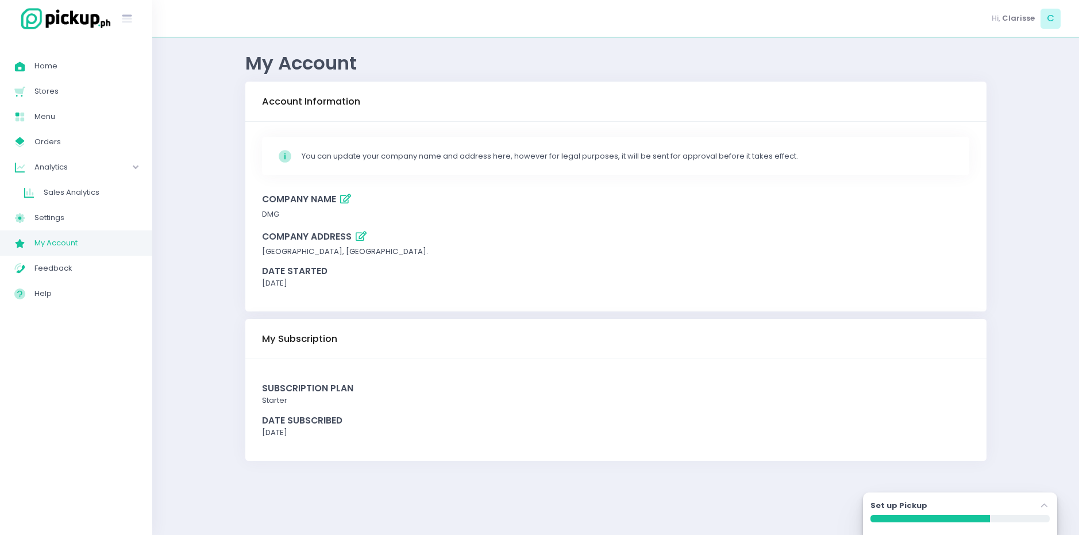
click at [67, 14] on img at bounding box center [63, 18] width 98 height 25
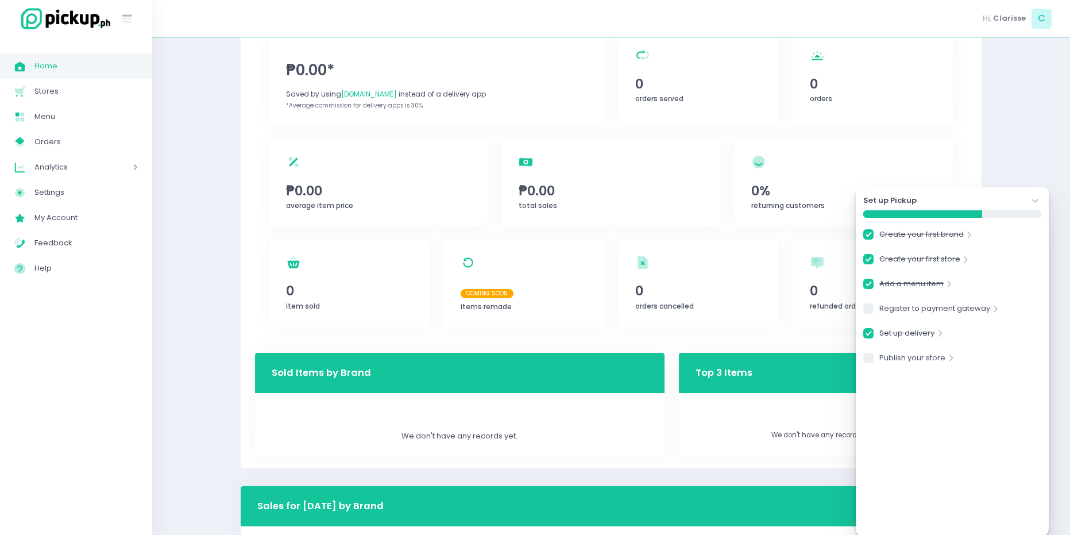
scroll to position [115, 0]
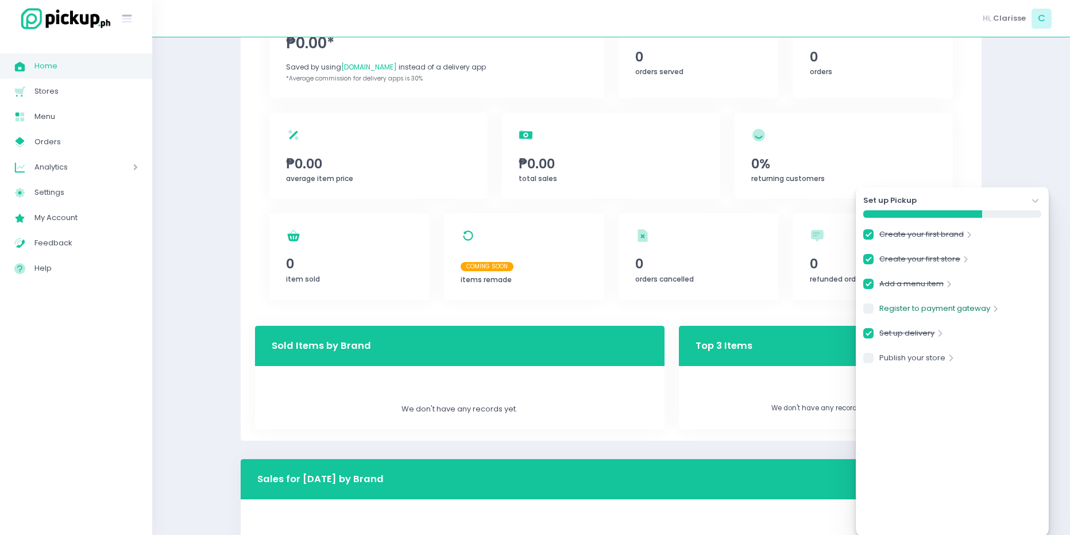
click at [912, 307] on link "Register to payment gateway" at bounding box center [934, 311] width 111 height 16
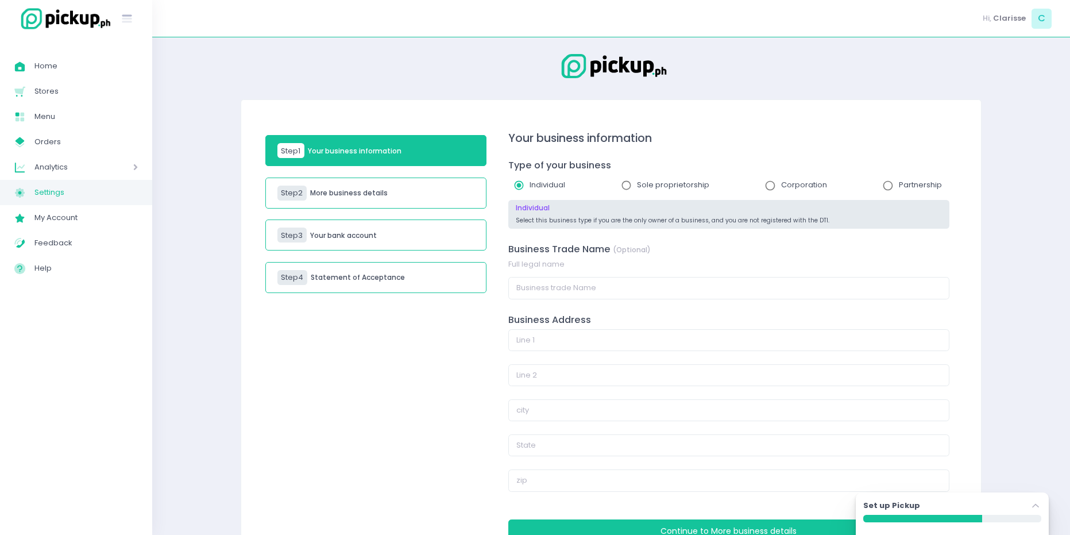
click at [48, 196] on span "Settings" at bounding box center [85, 192] width 103 height 15
select select "active"
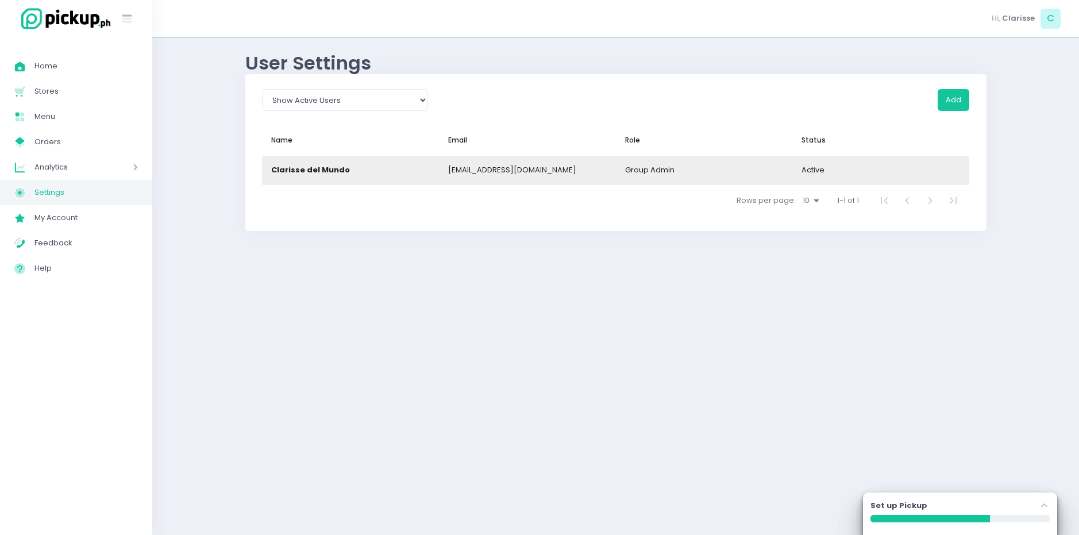
click at [314, 173] on div "Clarisse del Mundo" at bounding box center [310, 169] width 79 height 11
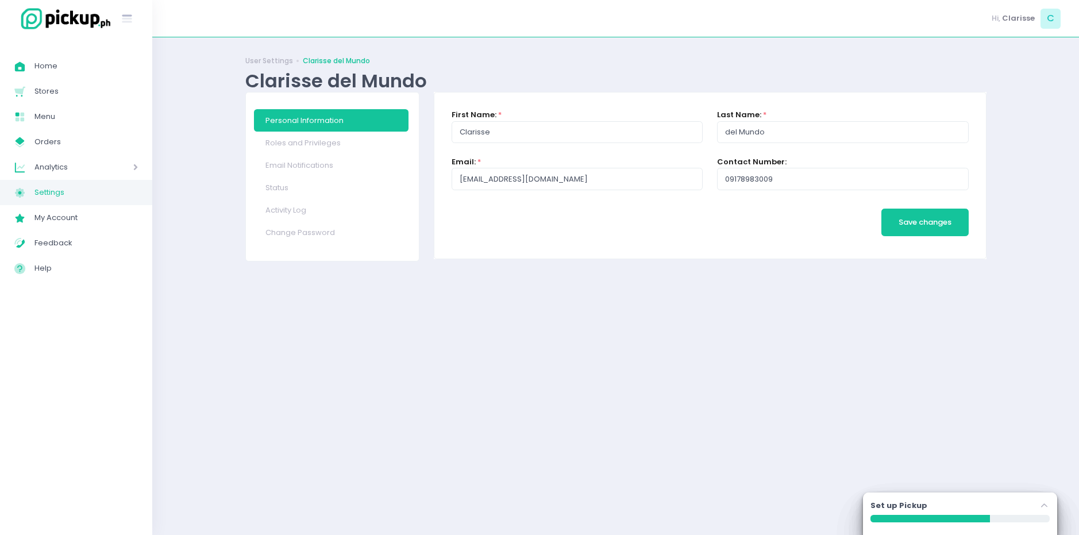
drag, startPoint x: 216, startPoint y: 108, endPoint x: 270, endPoint y: 72, distance: 64.7
click at [216, 108] on div "User Settings Clarisse del Mundo Clarisse del Mundo Personal Information Roles …" at bounding box center [615, 286] width 927 height 469
click at [273, 63] on link "User Settings" at bounding box center [269, 61] width 48 height 10
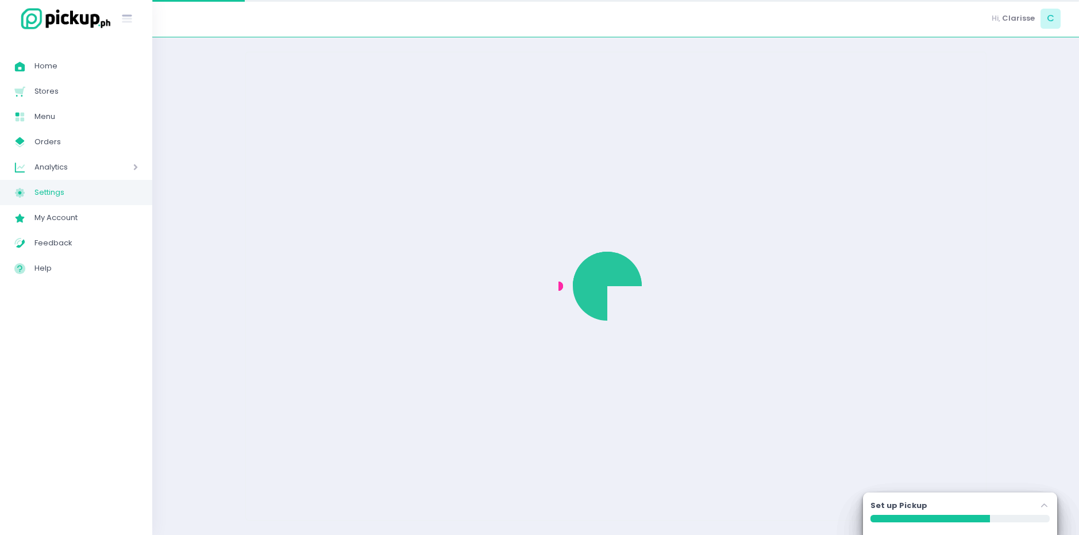
select select "active"
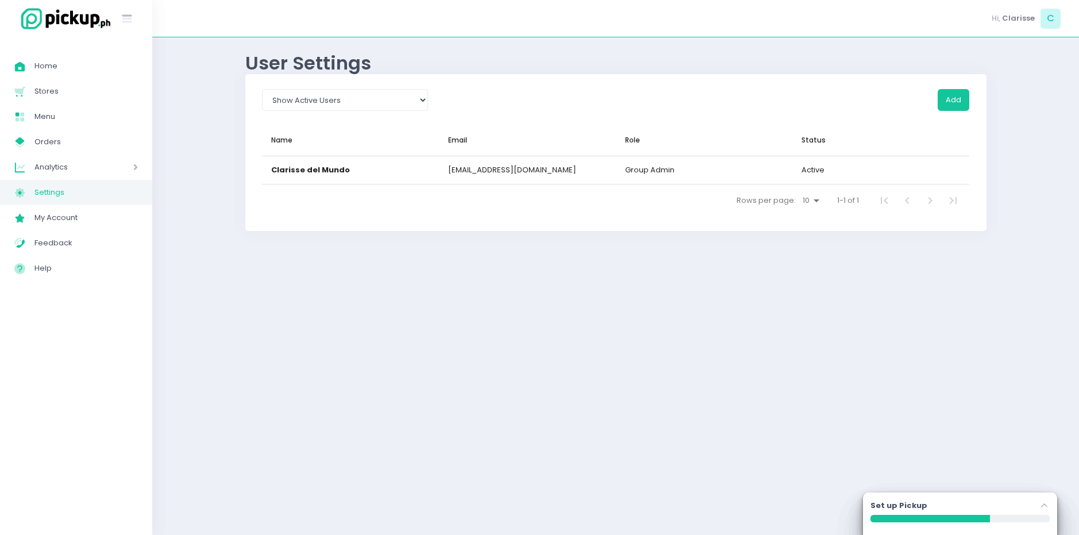
click at [68, 195] on span "Settings" at bounding box center [85, 192] width 103 height 15
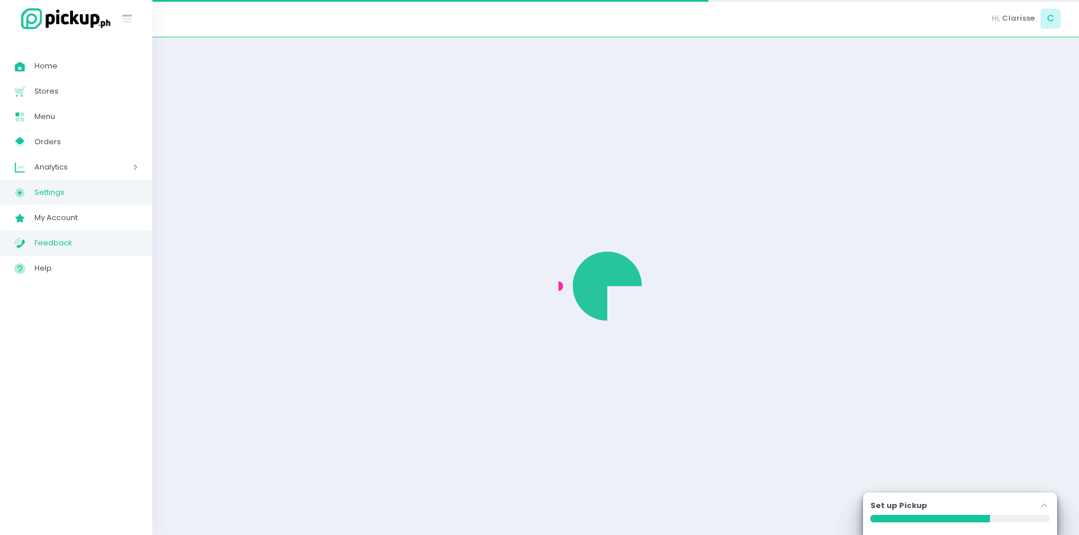
select select "active"
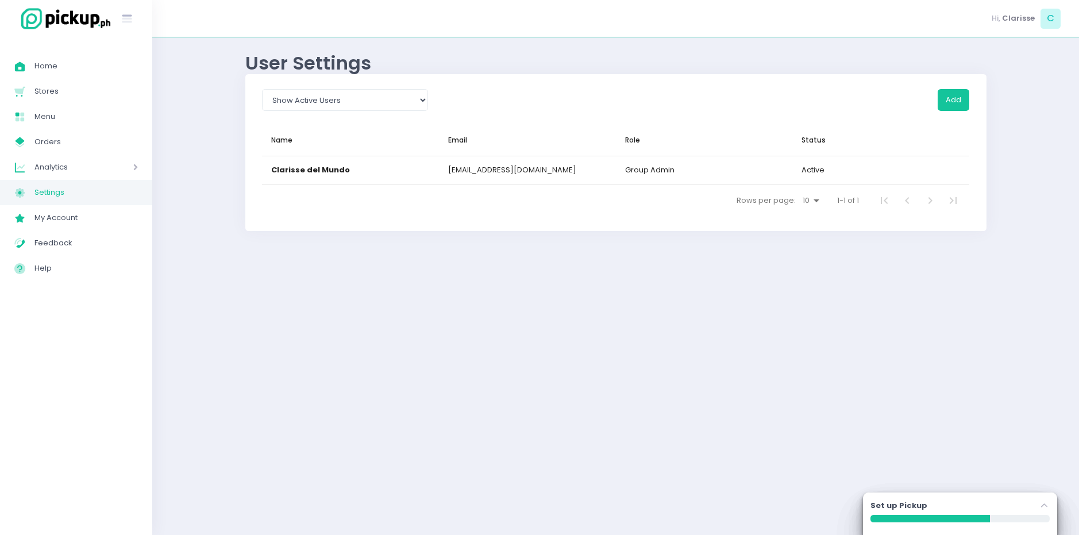
click at [910, 501] on label "Set up Pickup" at bounding box center [898, 505] width 57 height 11
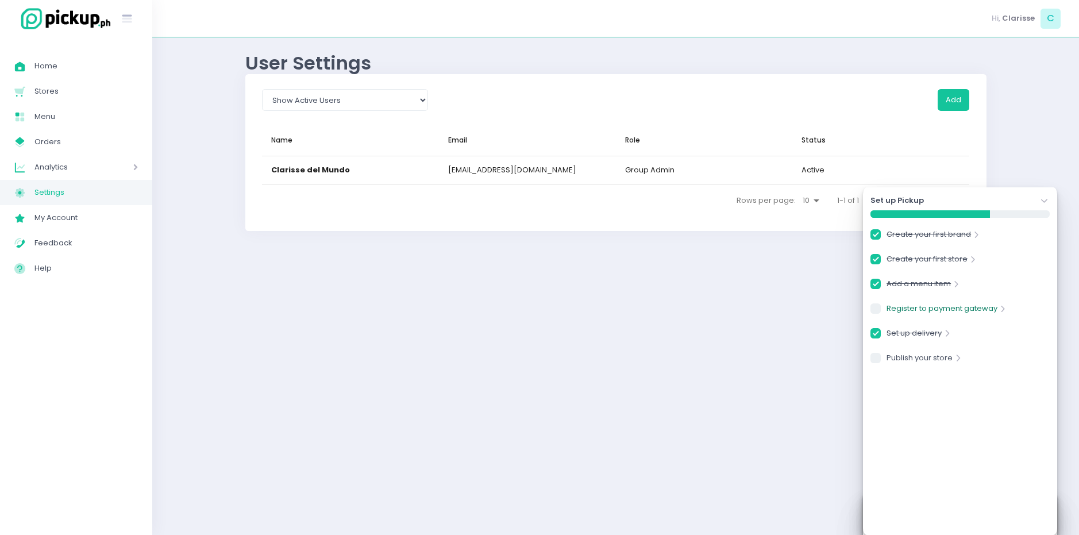
click at [922, 308] on link "Register to payment gateway" at bounding box center [941, 311] width 111 height 16
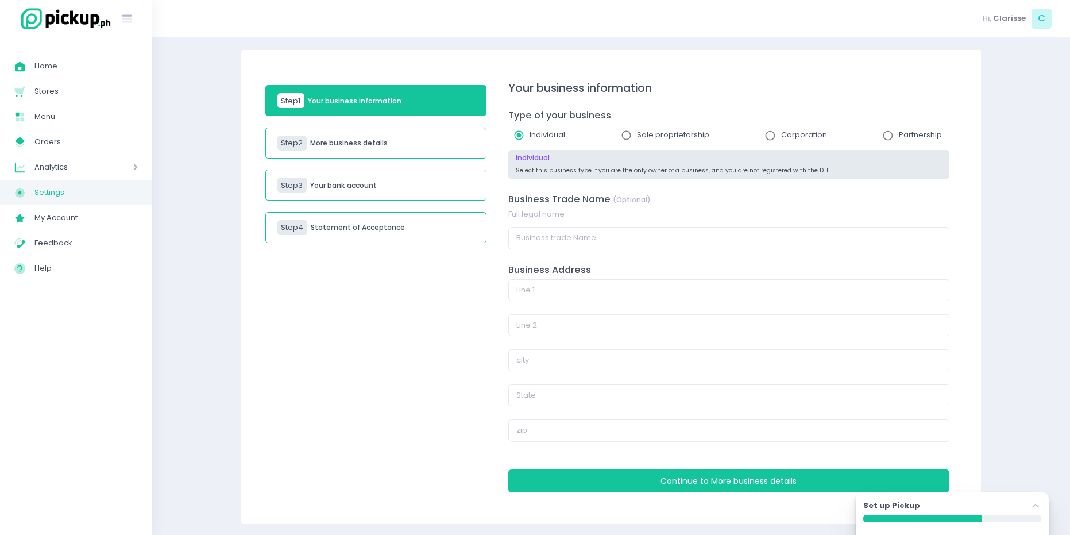
scroll to position [54, 0]
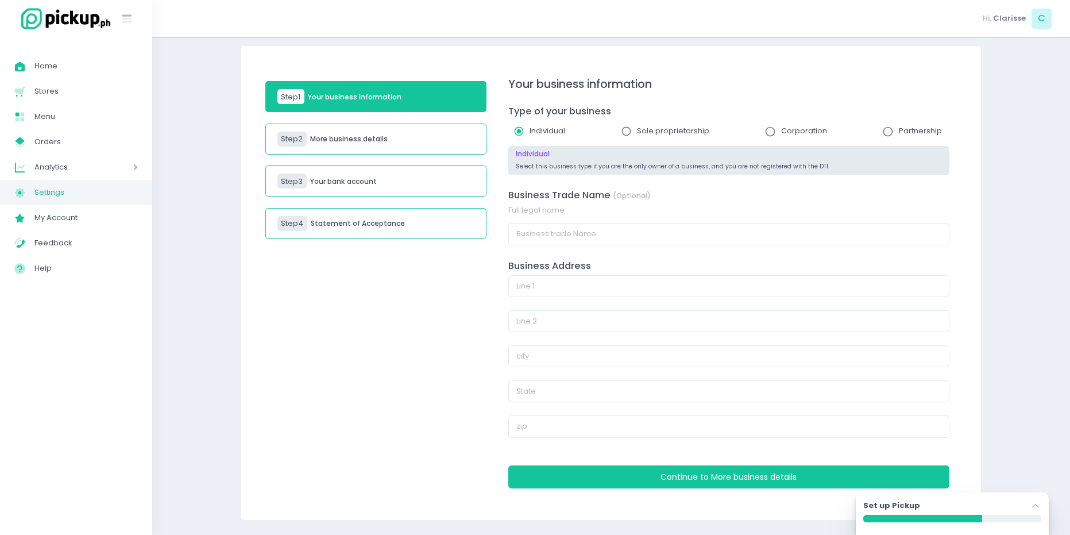
click at [422, 140] on div "Step 2 More business details" at bounding box center [375, 139] width 221 height 31
click at [630, 133] on input "radio" at bounding box center [627, 132] width 22 height 22
radio input "true"
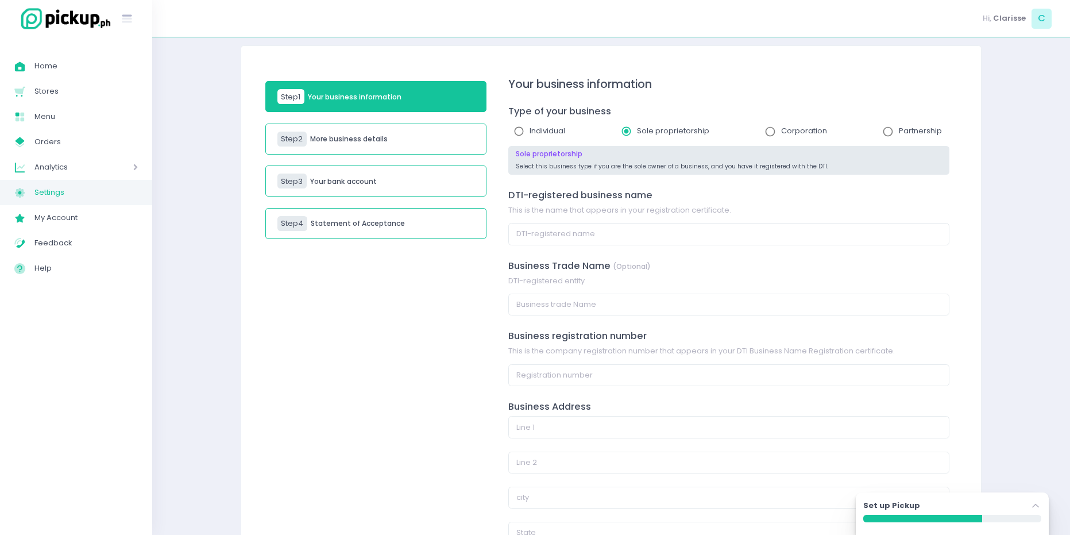
click at [374, 141] on h5 "More business details" at bounding box center [349, 139] width 78 height 8
click at [526, 133] on input "radio" at bounding box center [519, 132] width 22 height 22
radio input "true"
radio input "false"
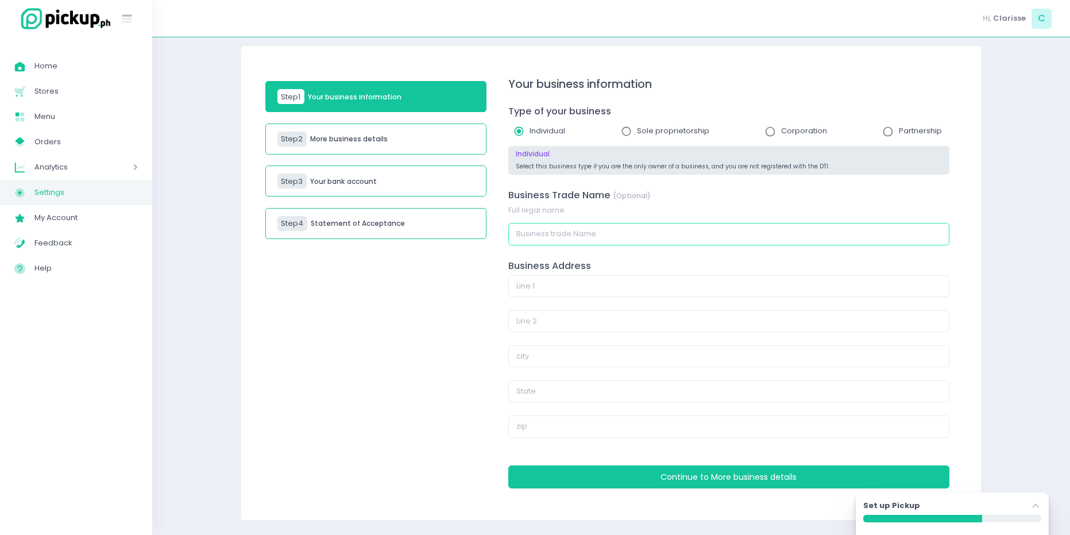
click at [573, 239] on input "text" at bounding box center [728, 234] width 441 height 22
click at [573, 281] on input "text" at bounding box center [728, 286] width 441 height 22
click at [893, 134] on input "radio" at bounding box center [888, 132] width 22 height 22
radio input "true"
radio input "false"
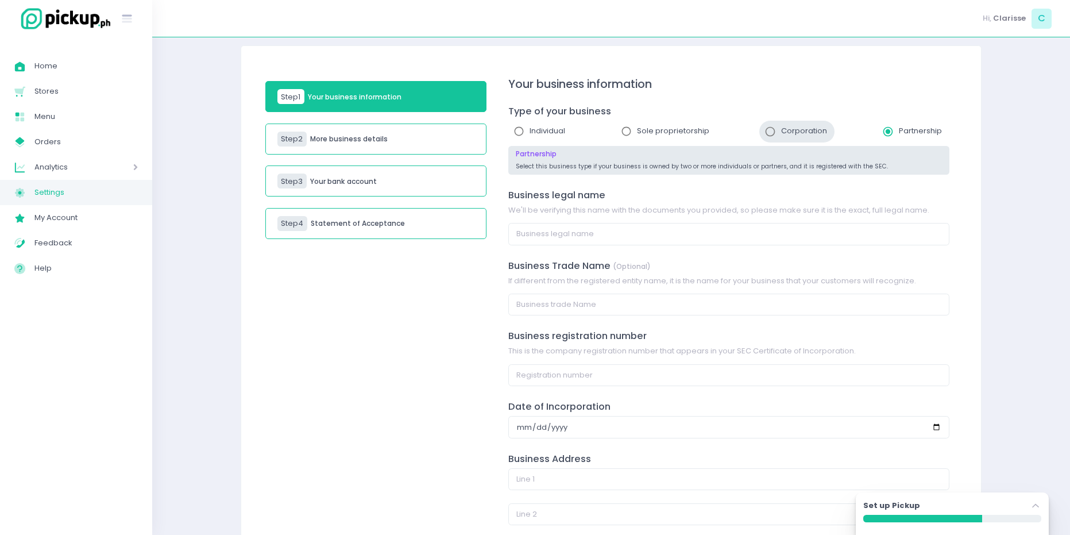
click at [785, 130] on span "Corporation" at bounding box center [804, 130] width 46 height 11
radio input "true"
radio input "false"
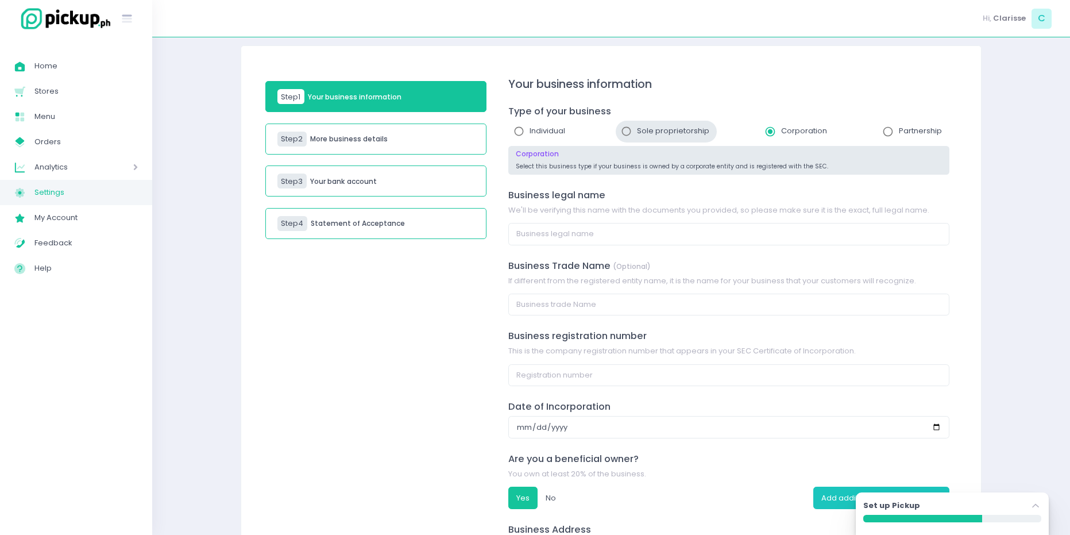
click at [658, 132] on span "Sole proprietorship" at bounding box center [673, 130] width 72 height 11
radio input "true"
radio input "false"
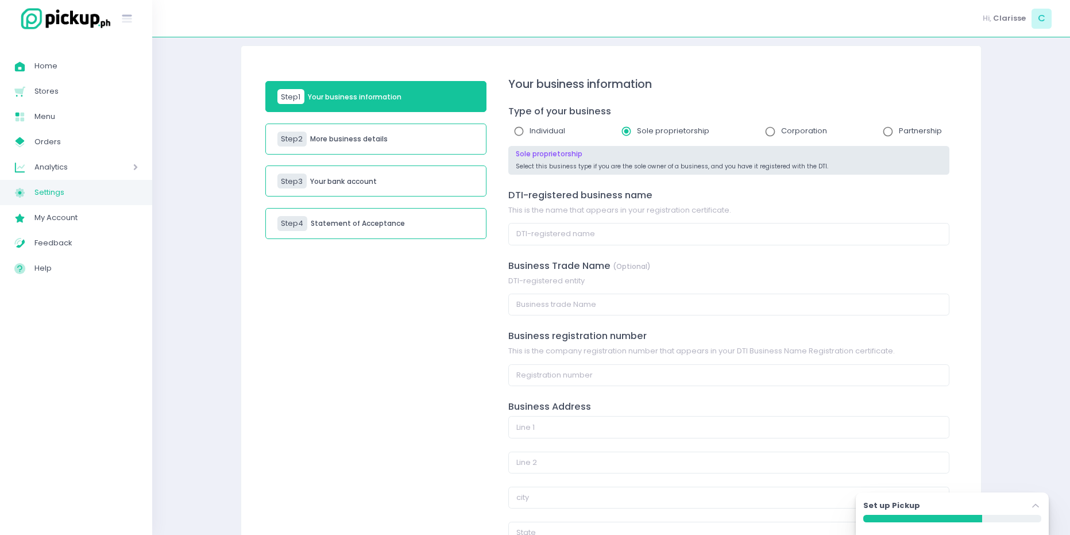
click at [385, 139] on h5 "More business details" at bounding box center [349, 139] width 78 height 8
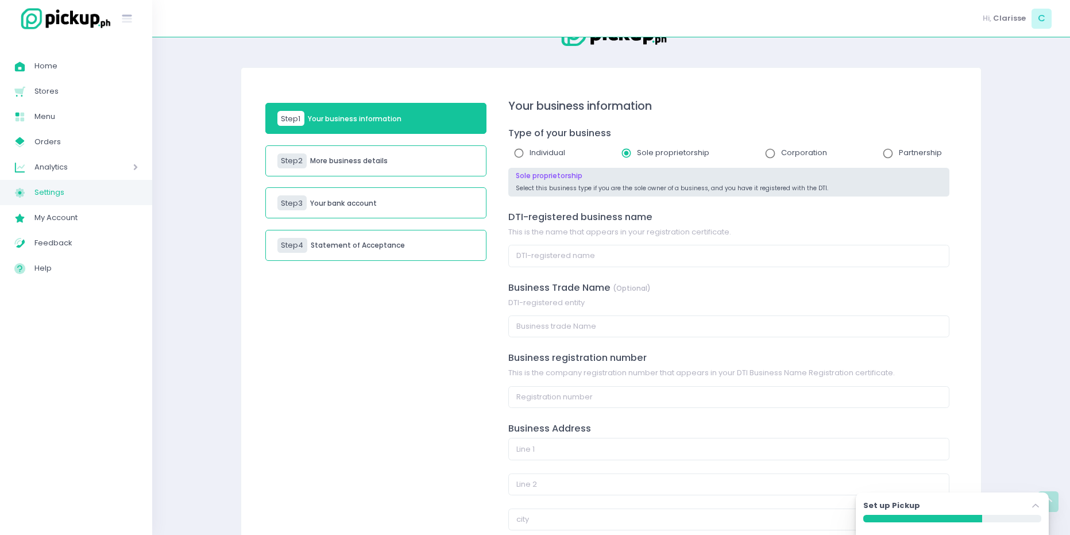
scroll to position [28, 0]
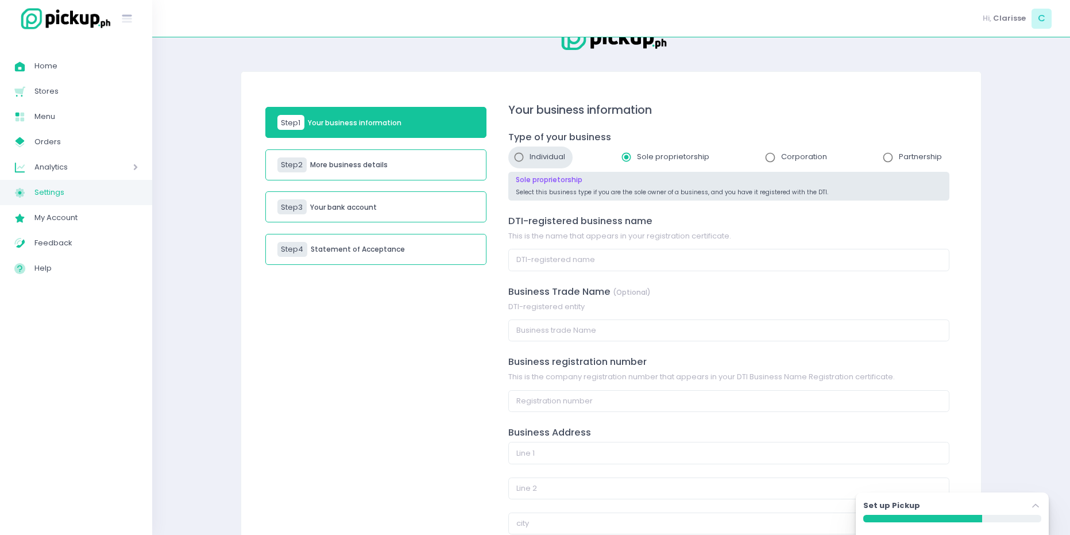
click at [535, 155] on span "Individual" at bounding box center [548, 156] width 36 height 11
radio input "true"
radio input "false"
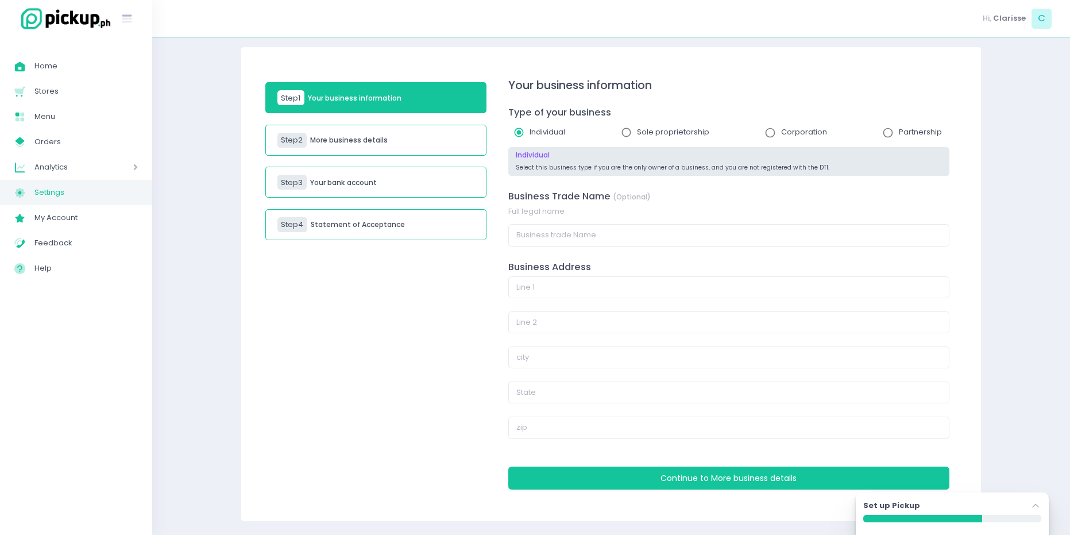
scroll to position [54, 0]
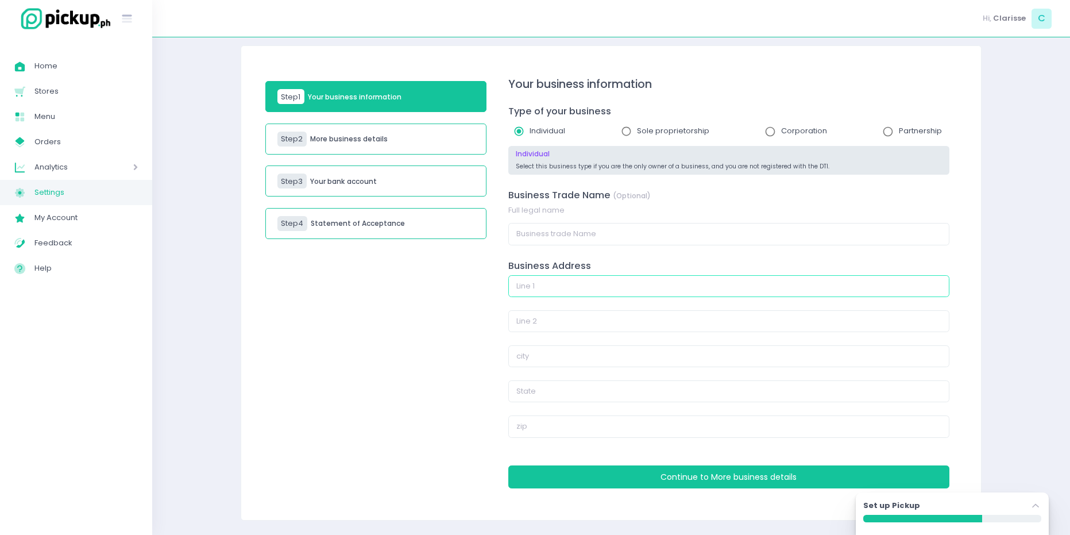
click at [563, 285] on input "text" at bounding box center [728, 286] width 441 height 22
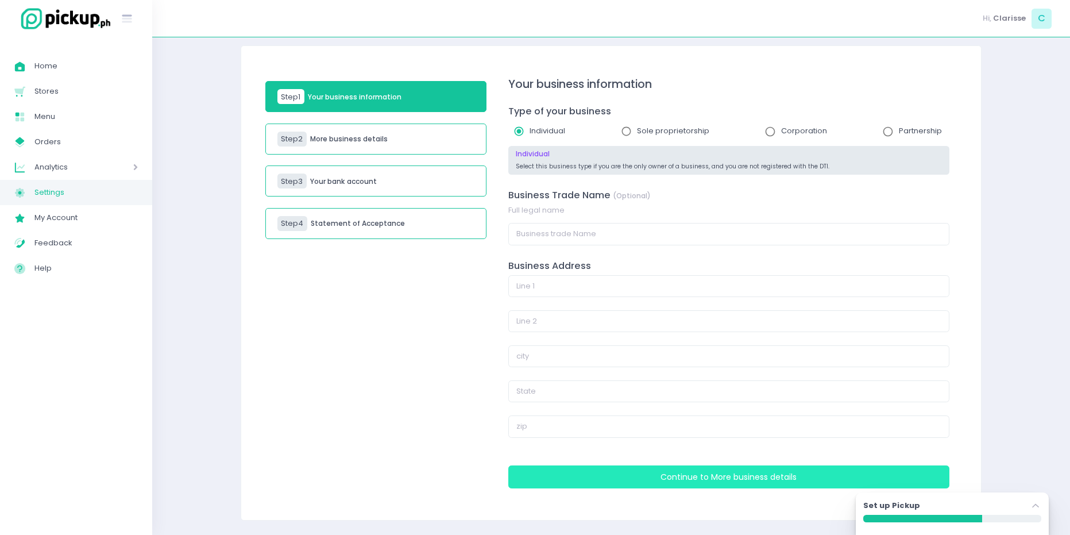
click at [599, 485] on button "Continue to More business details" at bounding box center [728, 476] width 441 height 23
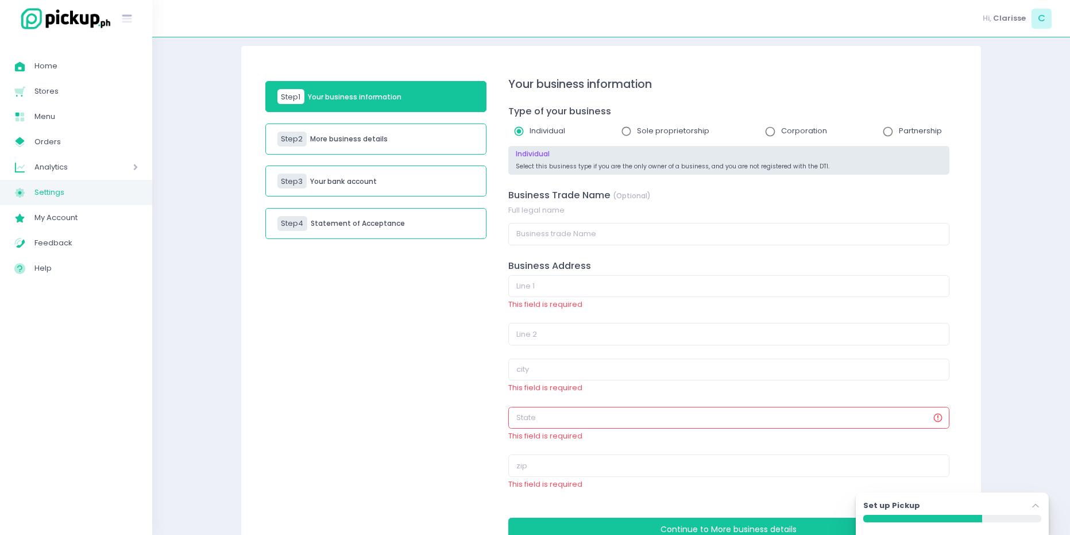
click at [658, 429] on div "This field is required" at bounding box center [728, 424] width 441 height 35
click at [657, 422] on input "text" at bounding box center [728, 418] width 441 height 22
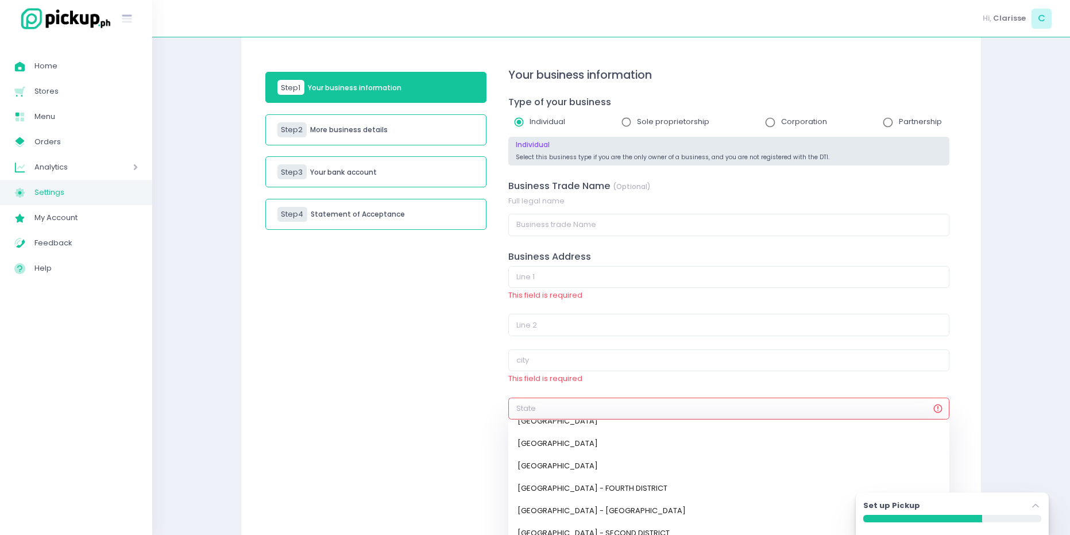
scroll to position [402, 0]
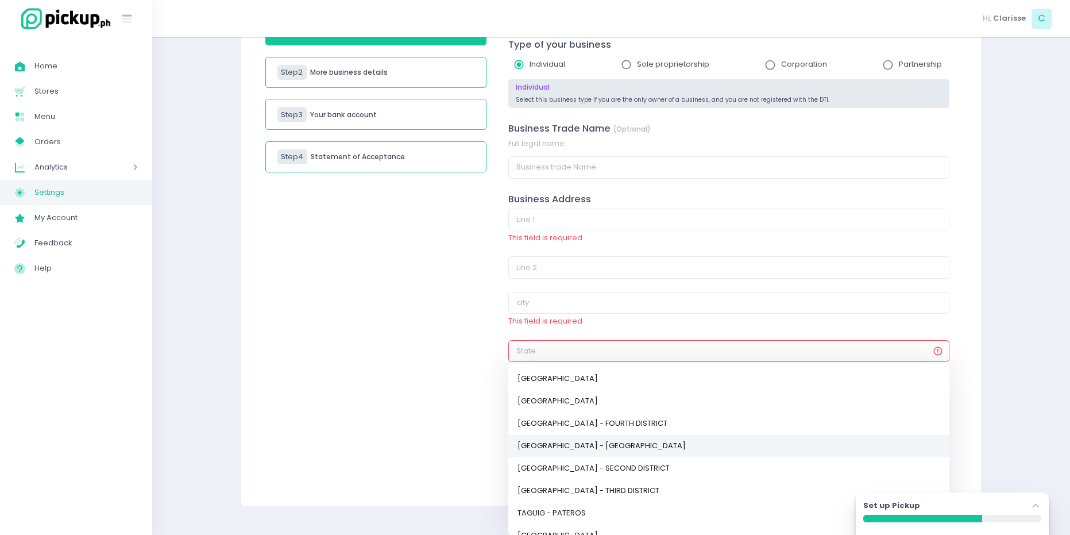
click at [578, 447] on link "NATIONAL CAPITAL REGION - MANILA" at bounding box center [728, 446] width 441 height 22
type input "NATIONAL CAPITAL REGION - MANILA"
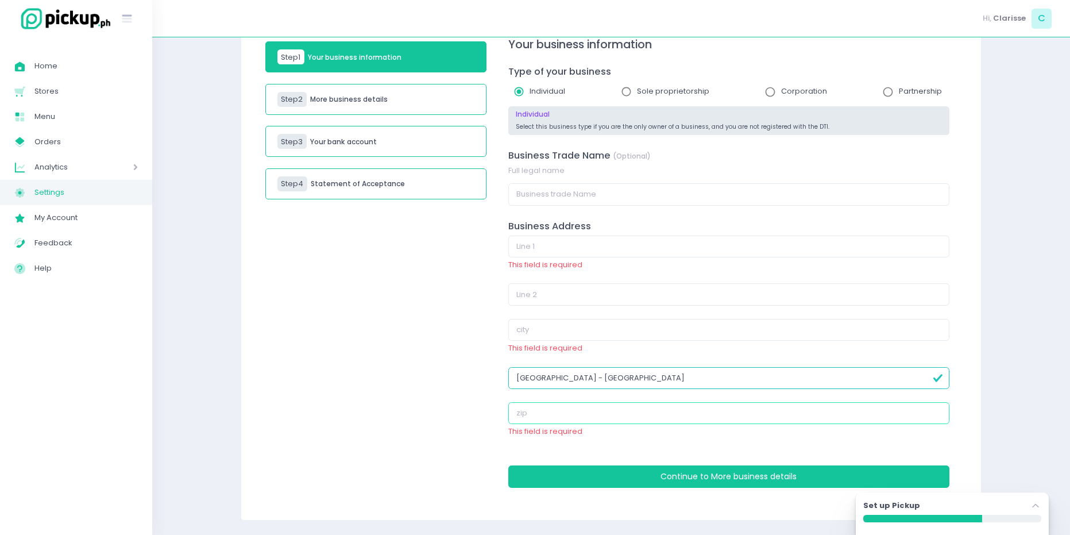
click at [576, 419] on input "text" at bounding box center [728, 413] width 441 height 22
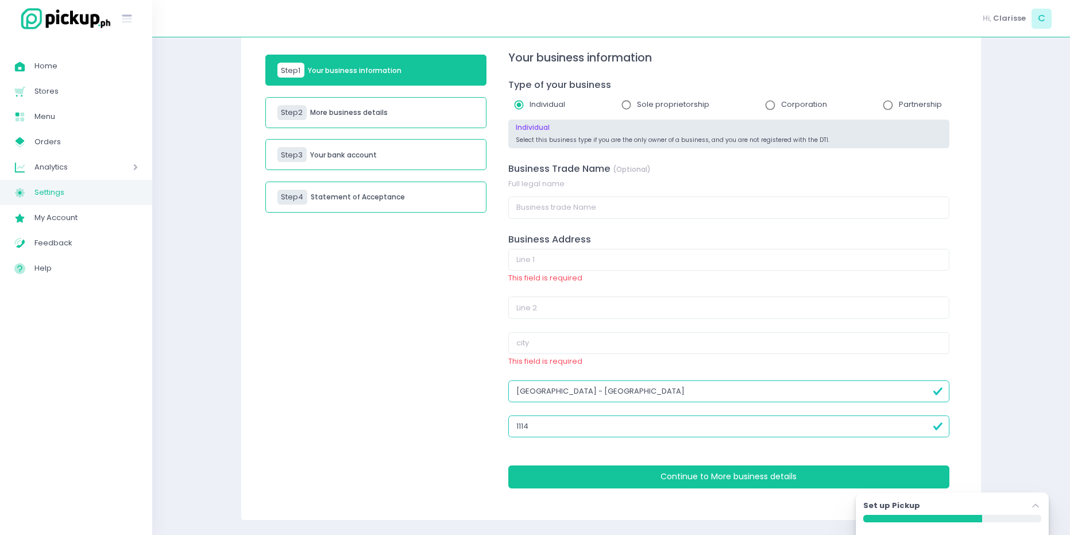
type input "1114"
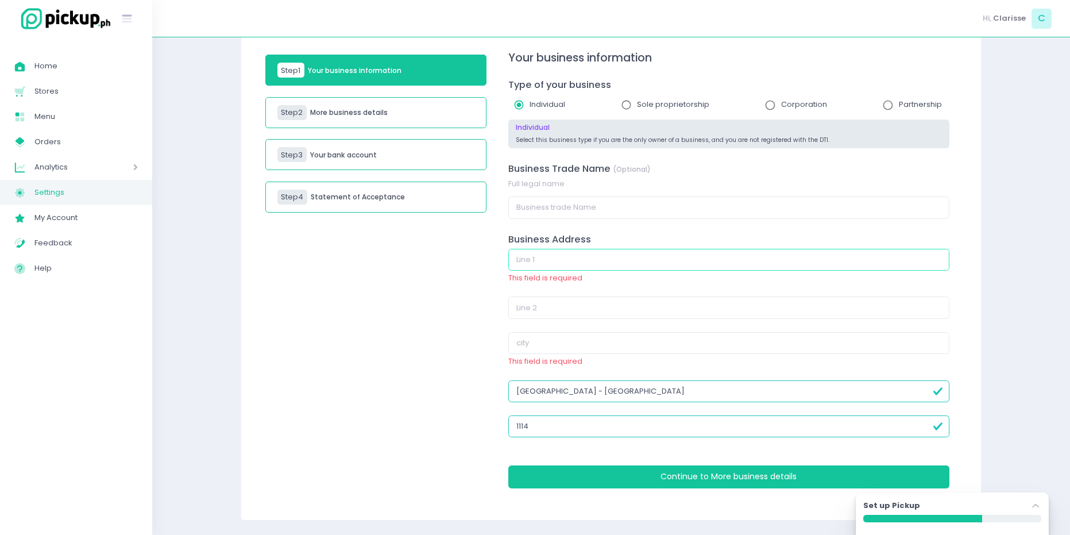
click at [573, 265] on input "text" at bounding box center [728, 260] width 441 height 22
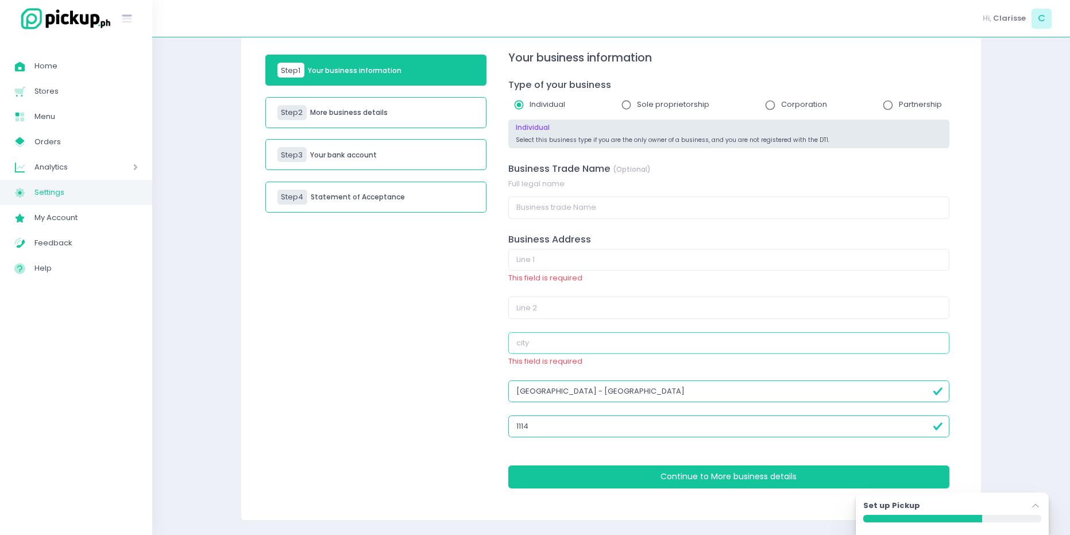
click at [537, 346] on input "text" at bounding box center [728, 343] width 441 height 22
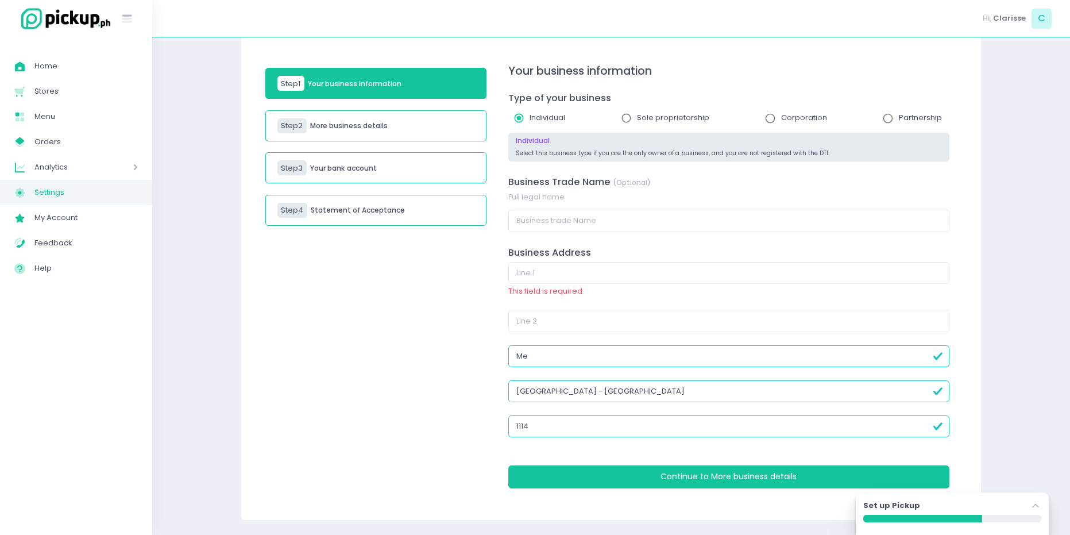
type input "M"
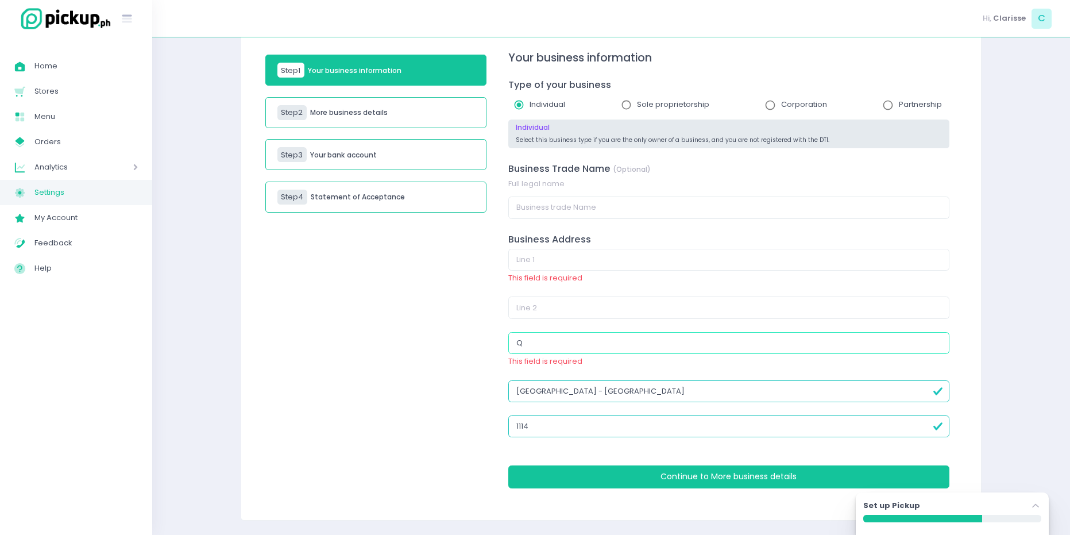
scroll to position [67, 0]
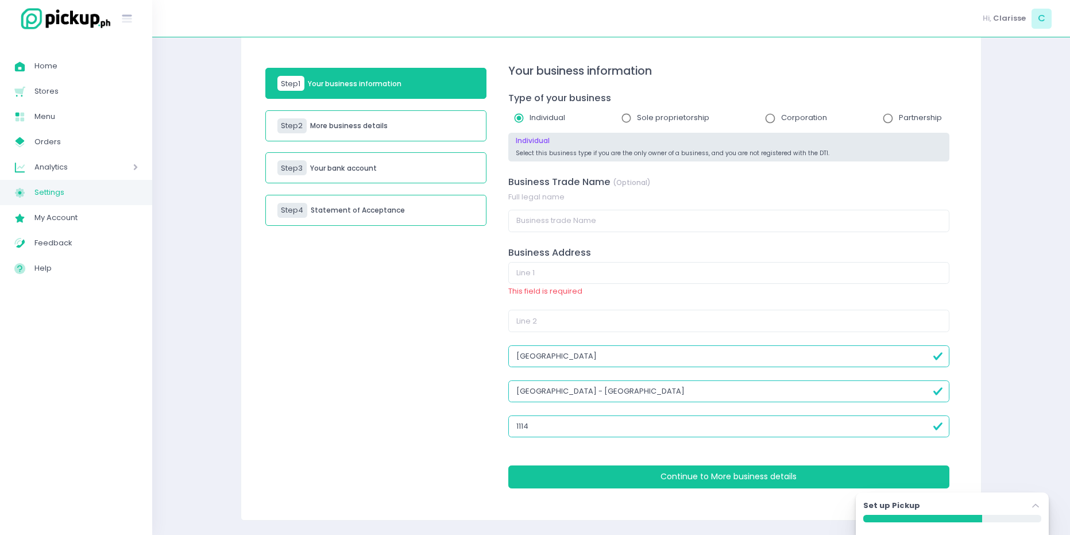
type input "Quezon City"
click at [566, 277] on input "text" at bounding box center [728, 273] width 441 height 22
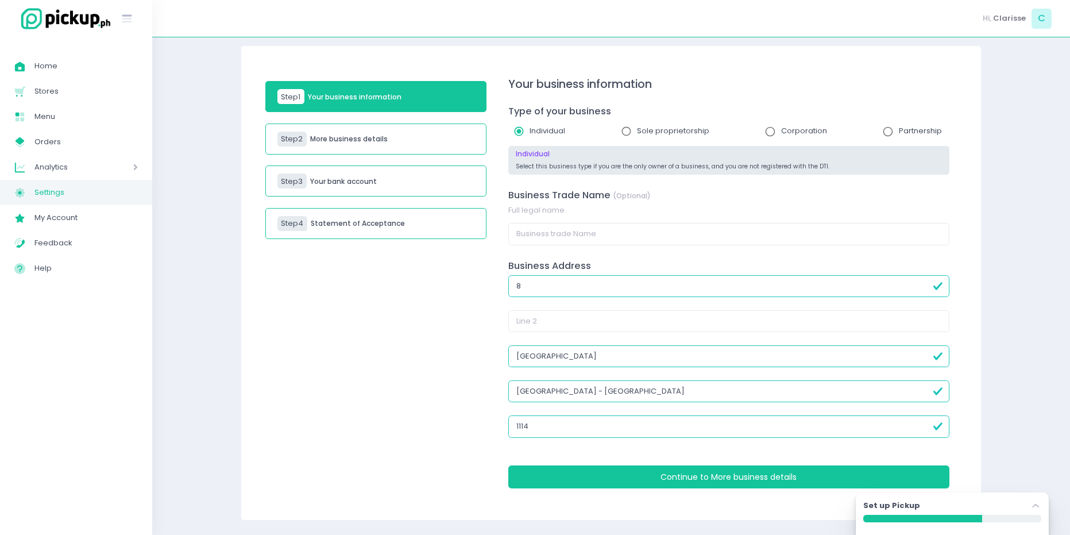
scroll to position [54, 0]
type input "835 Banawe Terraces Bldg."
click at [569, 318] on input "text" at bounding box center [728, 321] width 441 height 22
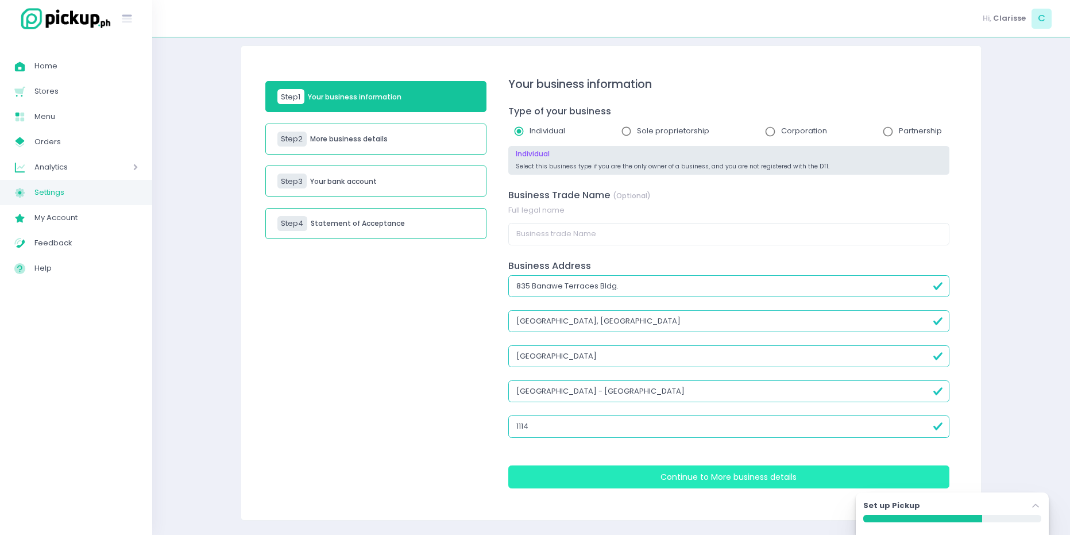
type input "Banawe St., Santa Mesa Heights"
click at [599, 481] on button "Continue to More business details" at bounding box center [728, 476] width 441 height 23
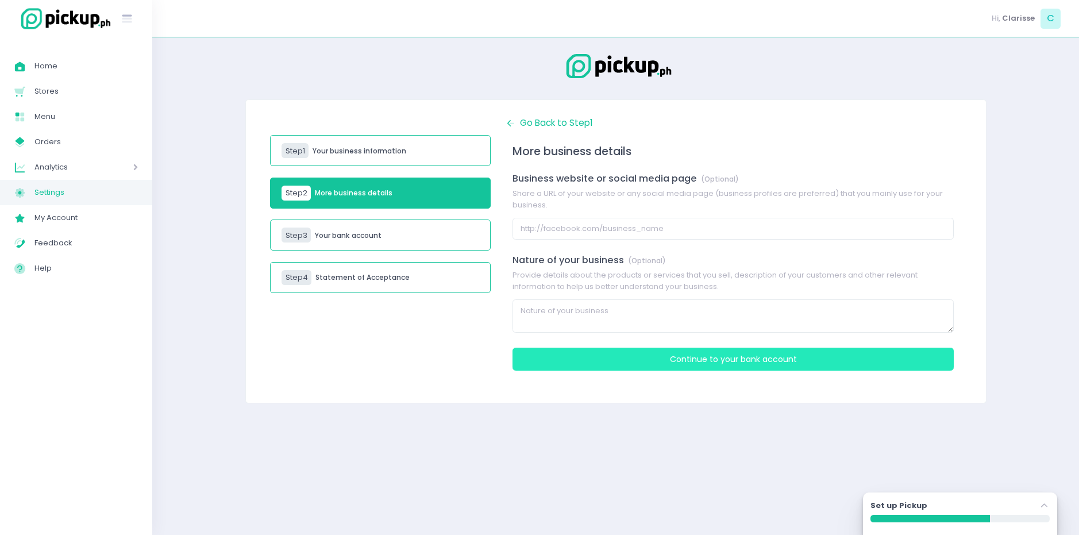
click at [615, 364] on button "Continue to Your bank account" at bounding box center [732, 359] width 441 height 23
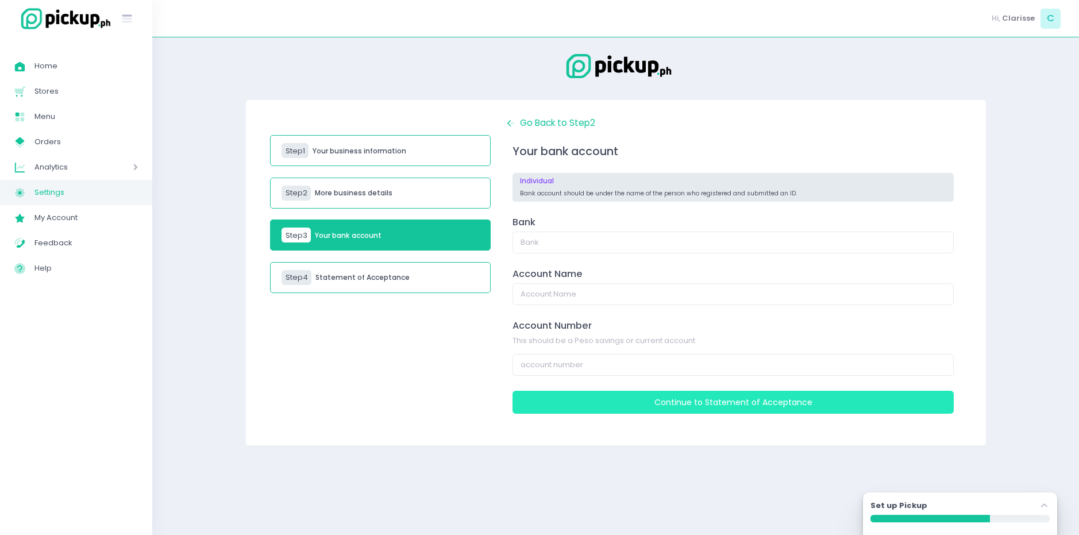
click at [584, 400] on button "Continue to Statement of Acceptance" at bounding box center [732, 402] width 441 height 23
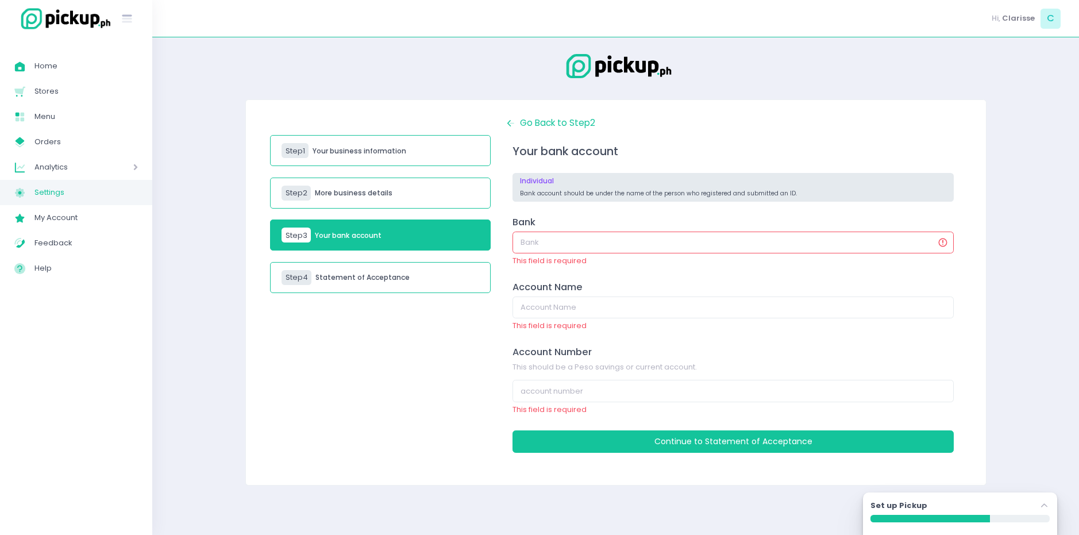
click at [576, 244] on input "text" at bounding box center [732, 242] width 441 height 22
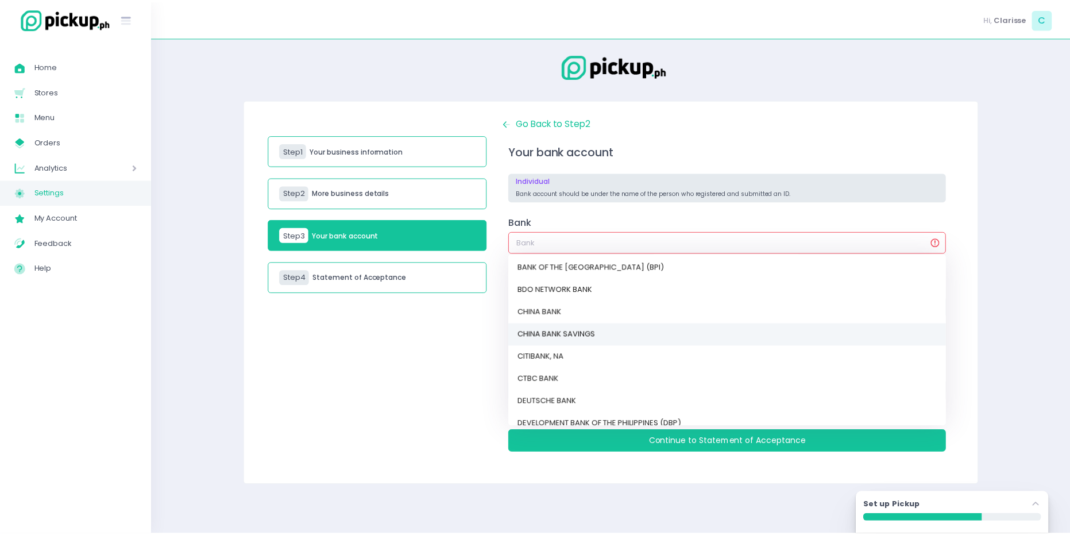
scroll to position [57, 0]
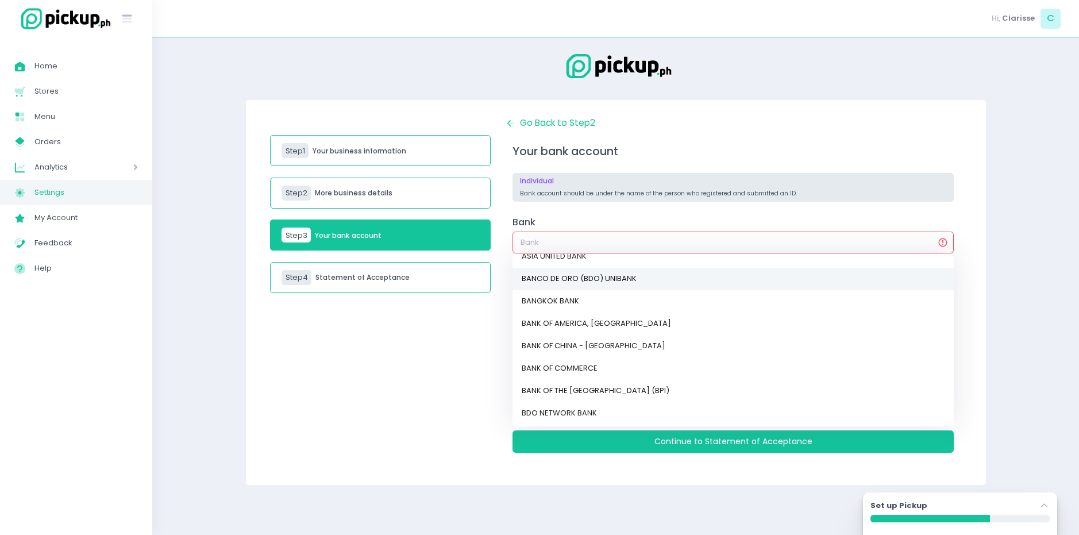
click at [586, 283] on link "BANCO DE ORO (BDO) UNIBANK" at bounding box center [732, 279] width 441 height 22
type input "BANCO DE ORO (BDO) UNIBANK"
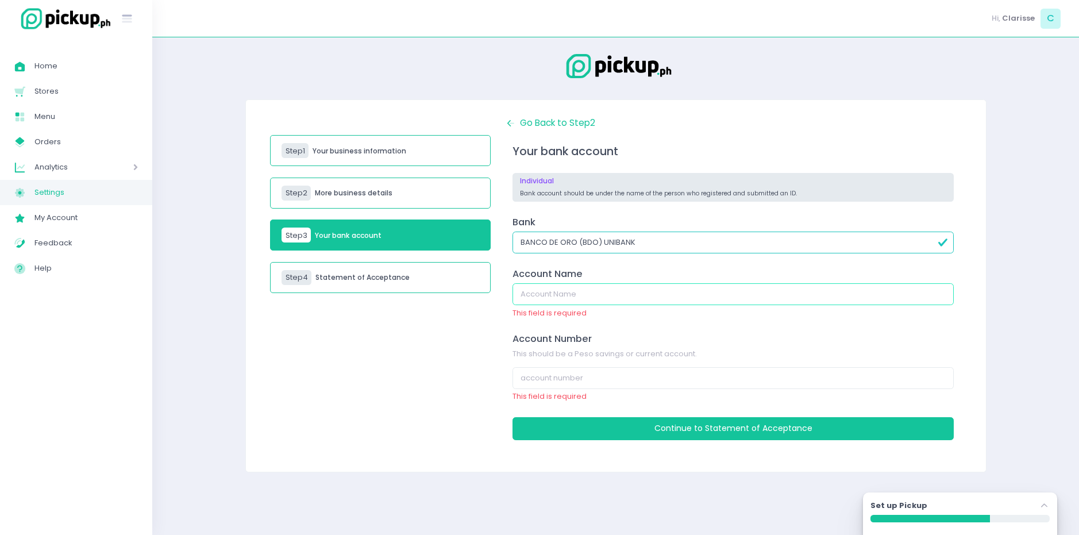
click at [588, 292] on input "text" at bounding box center [732, 294] width 441 height 22
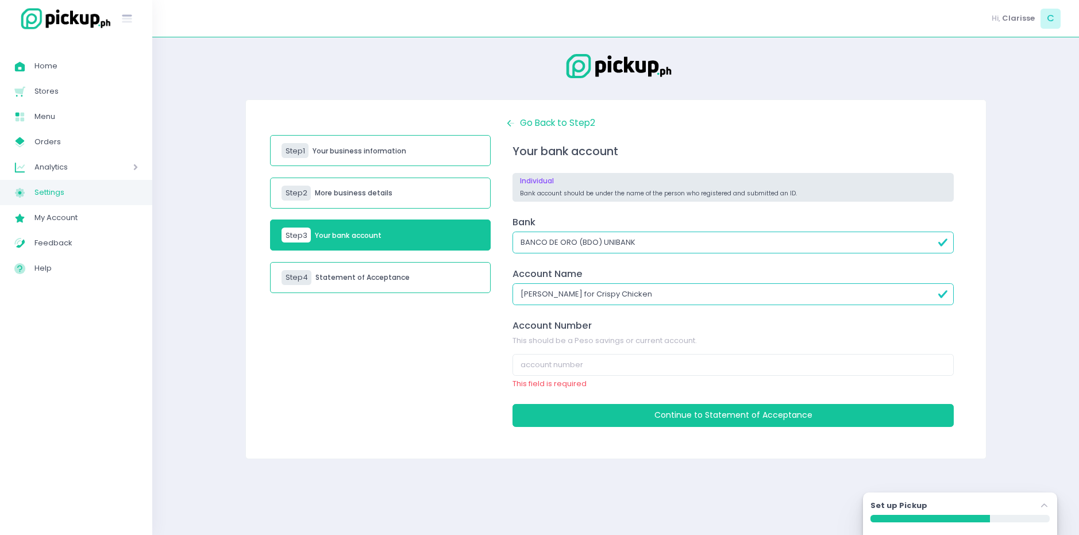
type input "[PERSON_NAME] for Crispy Chicken"
click at [568, 375] on input "number" at bounding box center [732, 365] width 441 height 22
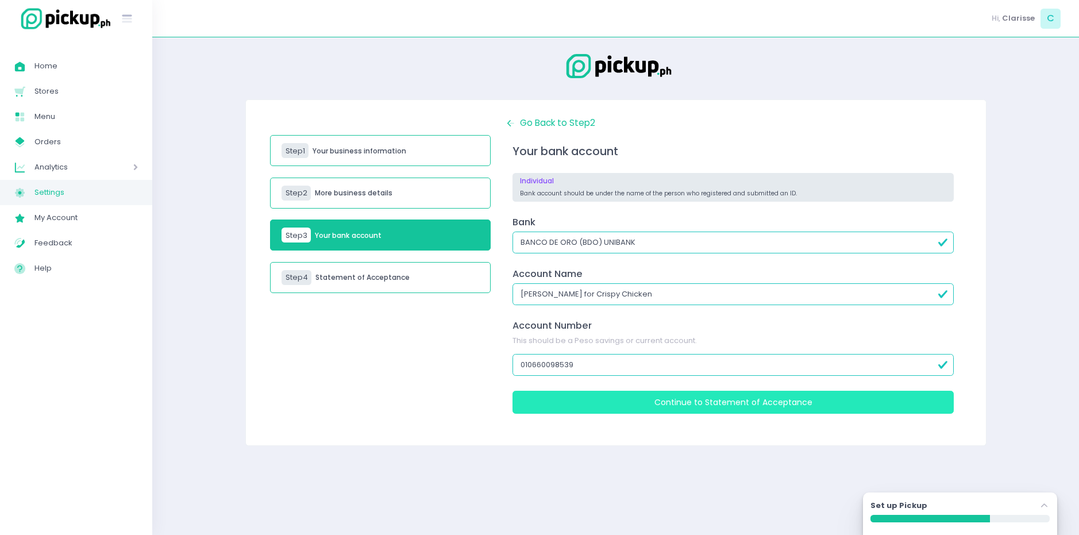
type input "010660098539"
click at [589, 393] on button "Continue to Statement of Acceptance" at bounding box center [732, 402] width 441 height 23
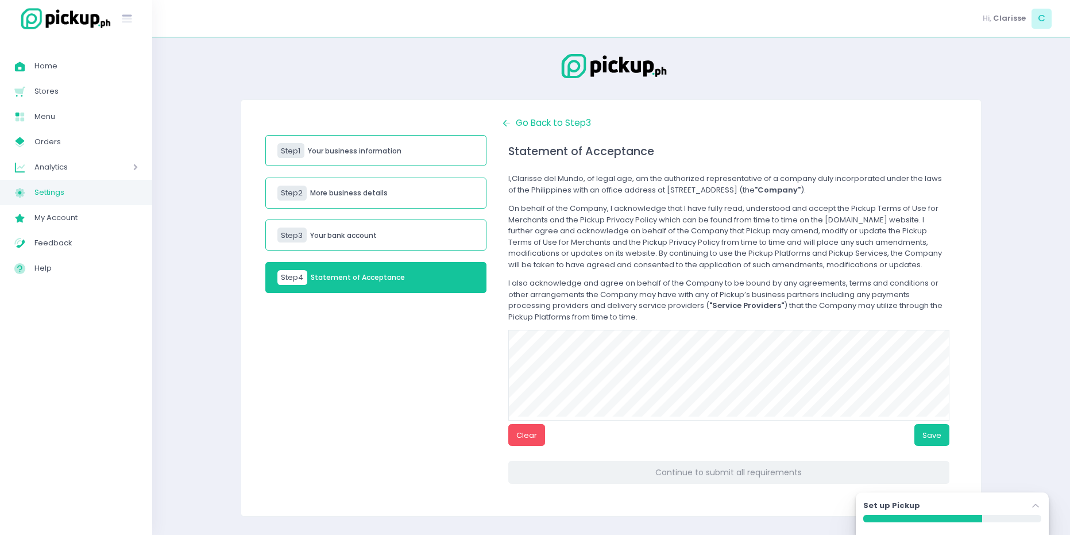
scroll to position [7, 0]
click at [535, 117] on span "Back Created with Sketch. Go Back to Step 3" at bounding box center [546, 123] width 90 height 12
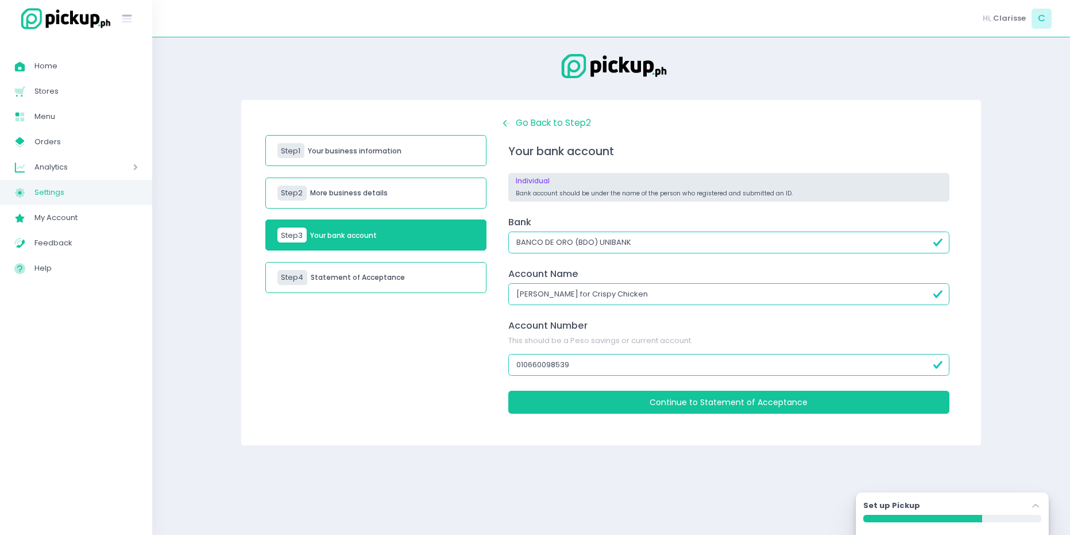
scroll to position [0, 0]
click at [538, 122] on span "Back Created with Sketch. Go Back to Step 2" at bounding box center [550, 123] width 90 height 12
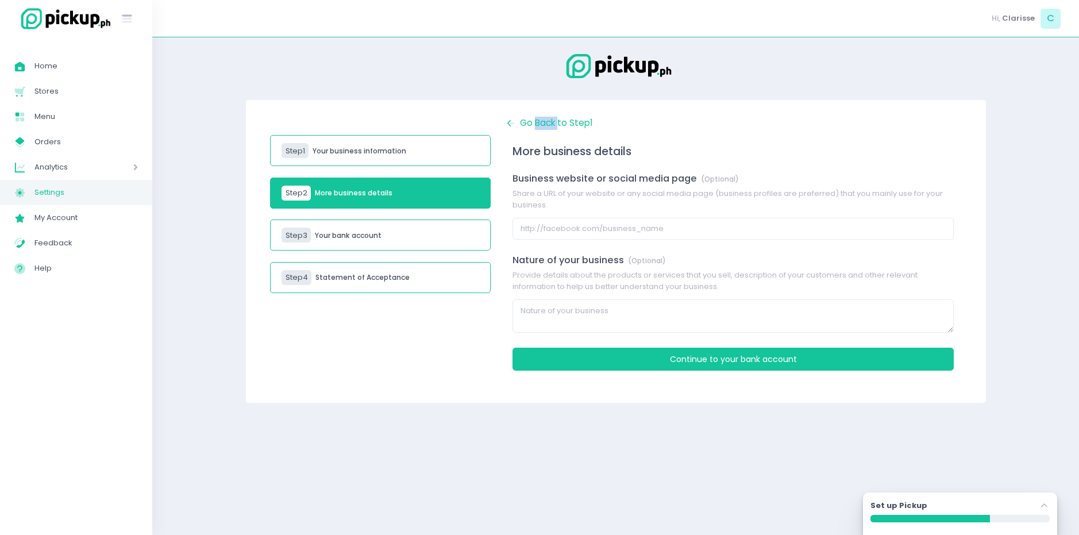
click at [538, 122] on span "Back Created with Sketch. Go Back to Step 1" at bounding box center [549, 123] width 88 height 12
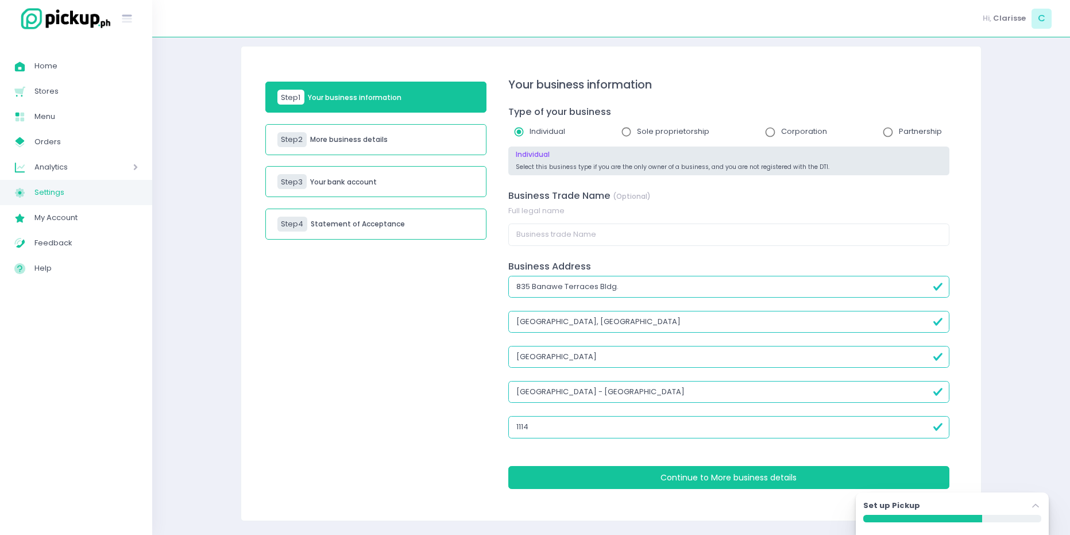
scroll to position [54, 0]
click at [1032, 505] on icon "Stockholm-icons / Navigation / Angle-up Created with Sketch." at bounding box center [1035, 505] width 11 height 11
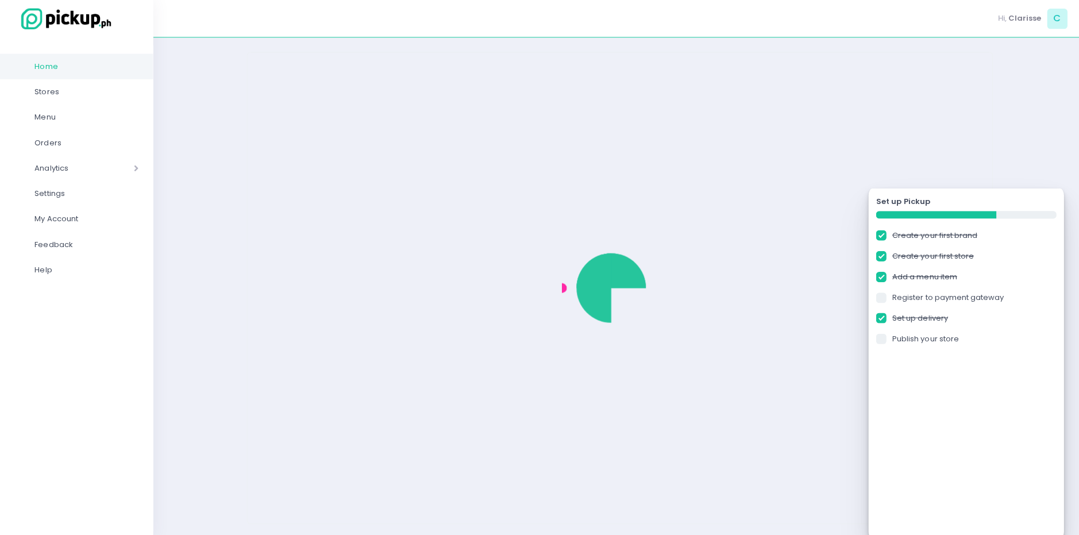
checkbox input "true"
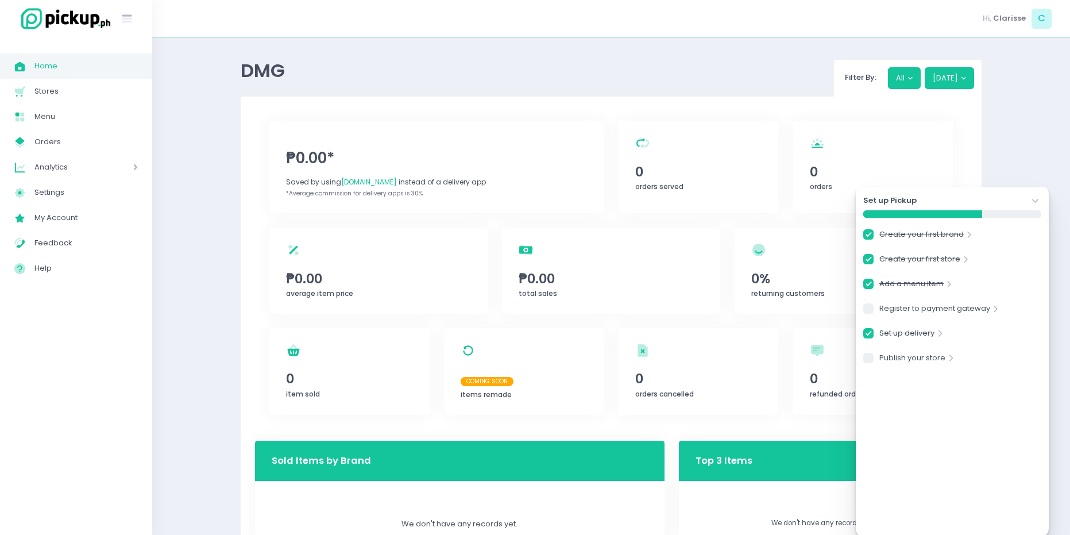
click at [77, 35] on div "Stockholm-icons / Text / Menu Created with Sketch." at bounding box center [76, 18] width 152 height 37
click at [79, 26] on img at bounding box center [63, 18] width 98 height 25
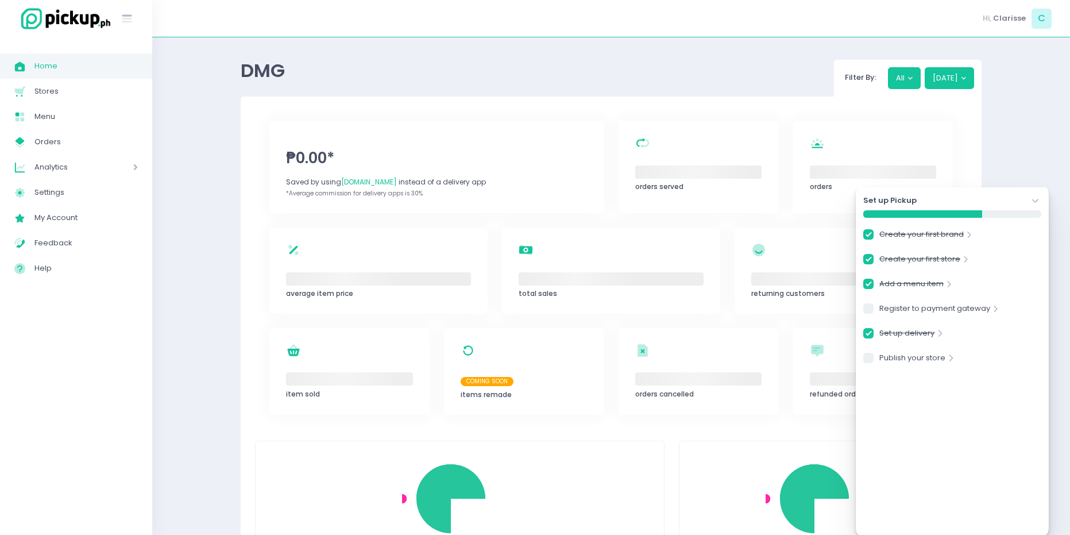
checkbox input "true"
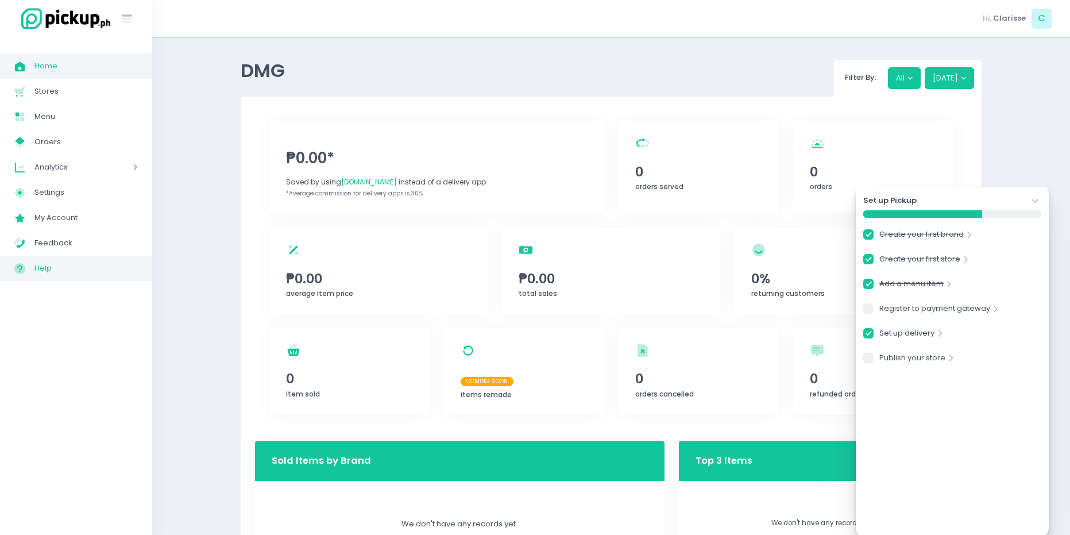
click at [75, 262] on span "Help" at bounding box center [85, 268] width 103 height 15
checkbox input "true"
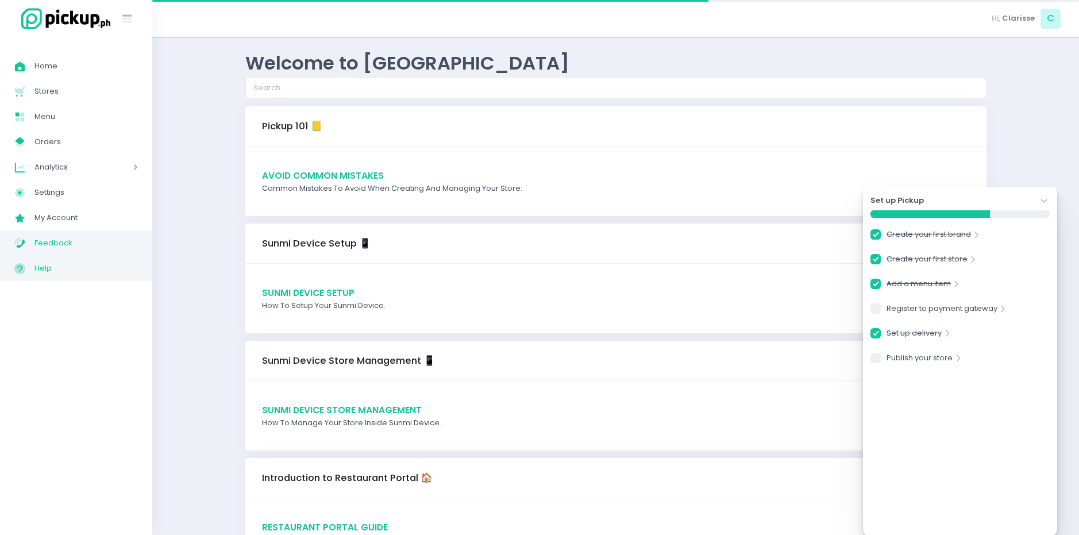
checkbox input "true"
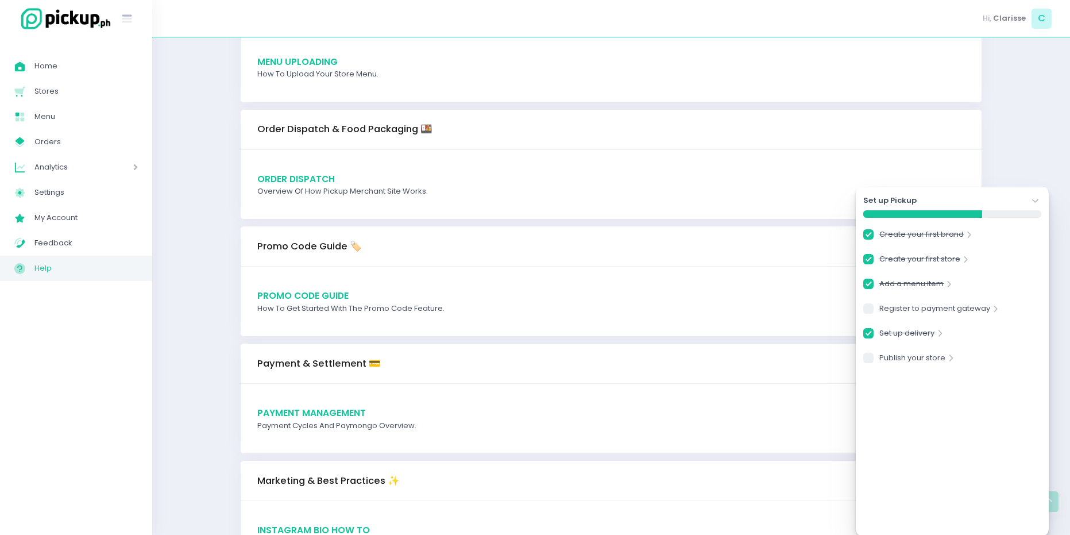
scroll to position [977, 0]
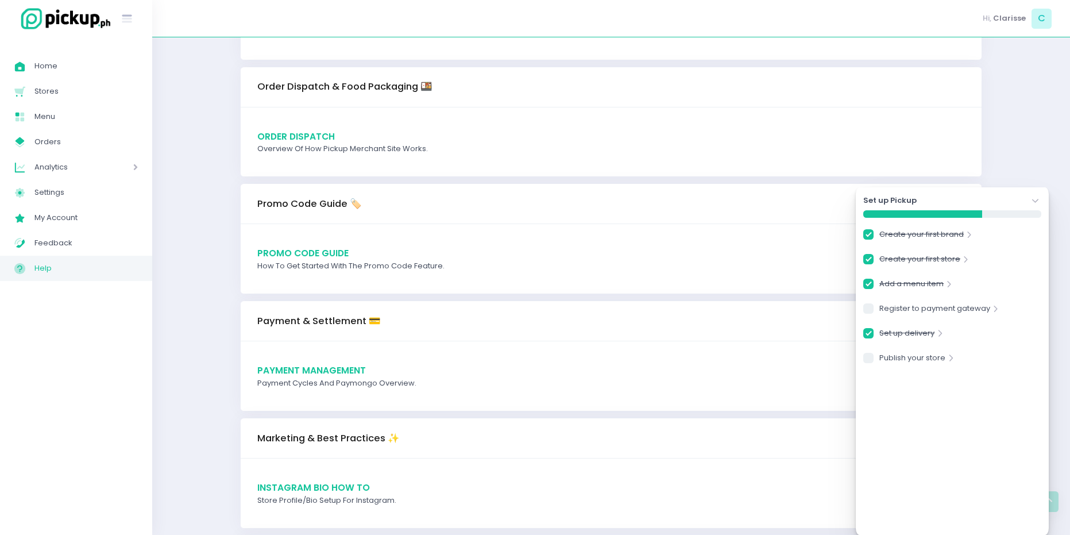
click at [309, 374] on span "Payment Management" at bounding box center [311, 370] width 109 height 12
checkbox input "true"
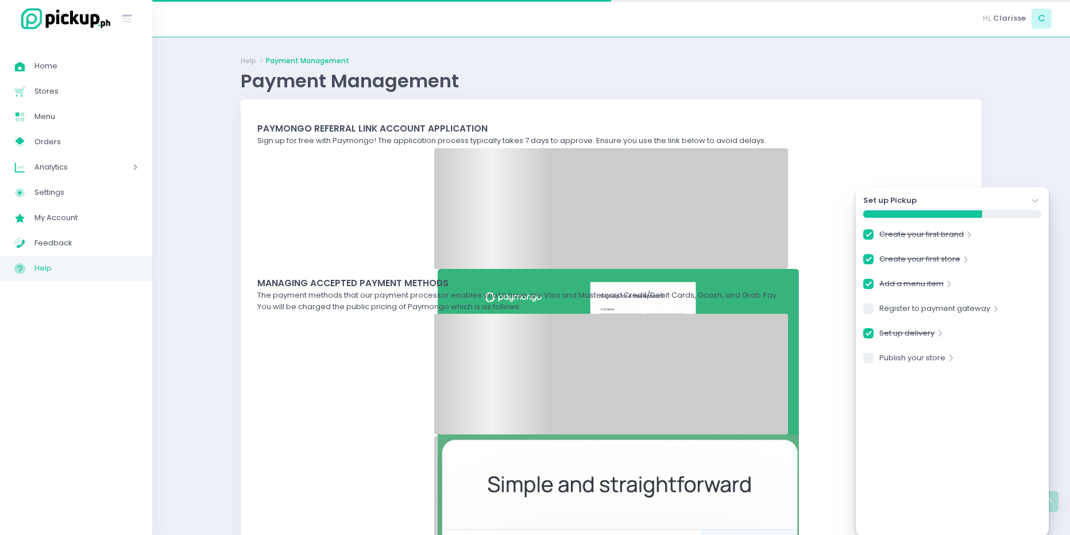
checkbox input "true"
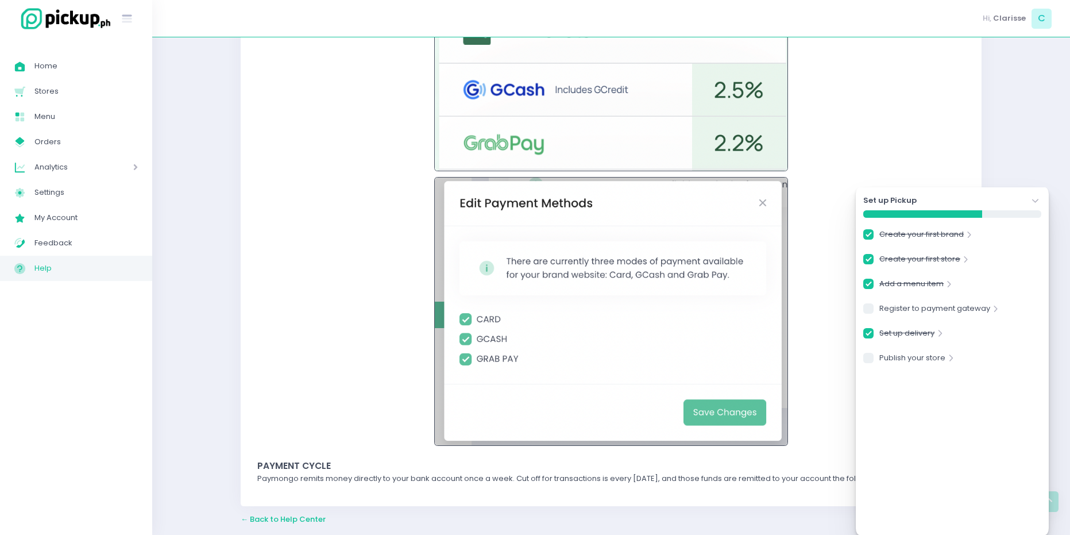
scroll to position [678, 0]
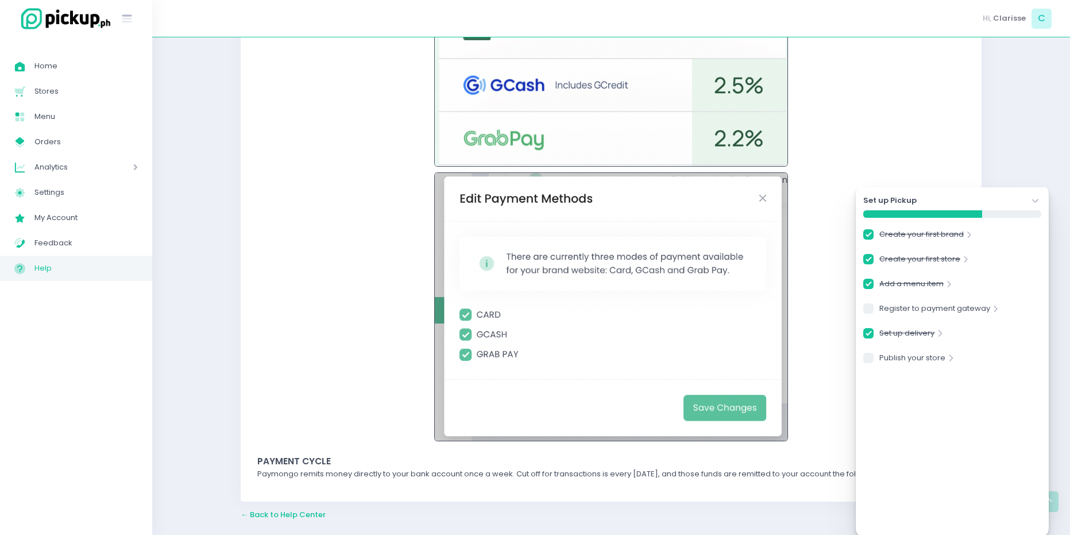
click at [1039, 196] on icon "Stockholm-icons / Navigation / Angle-down Created with Sketch." at bounding box center [1035, 200] width 11 height 11
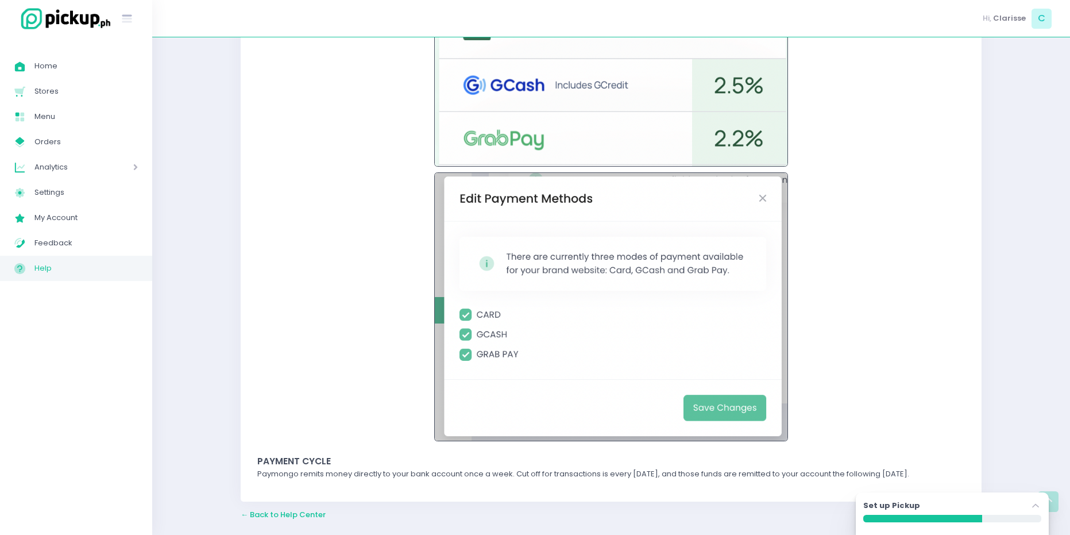
click at [392, 292] on div "The payment methods that our payment processor enables you to have are Visa and…" at bounding box center [611, 75] width 708 height 732
click at [373, 338] on div "The payment methods that our payment processor enables you to have are Visa and…" at bounding box center [611, 75] width 708 height 732
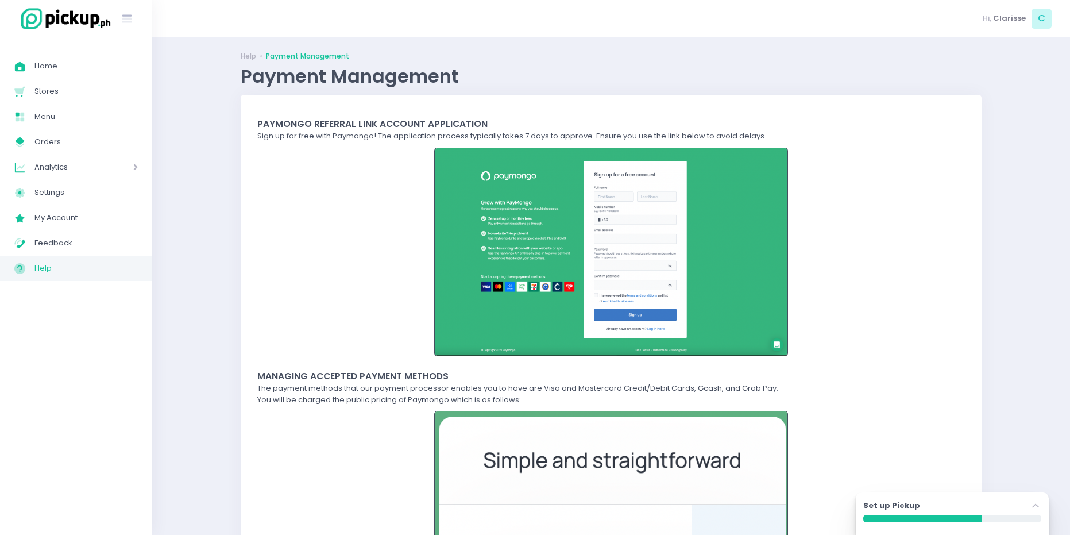
scroll to position [0, 0]
